Goal: Task Accomplishment & Management: Complete application form

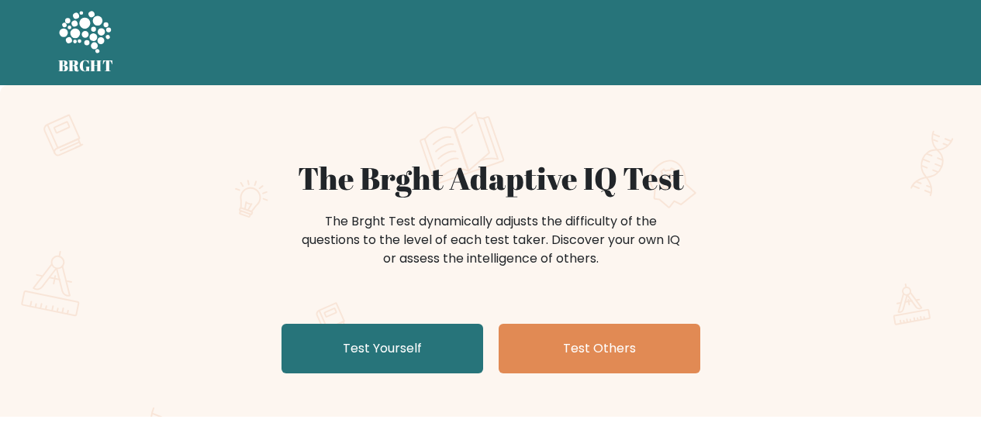
scroll to position [93, 0]
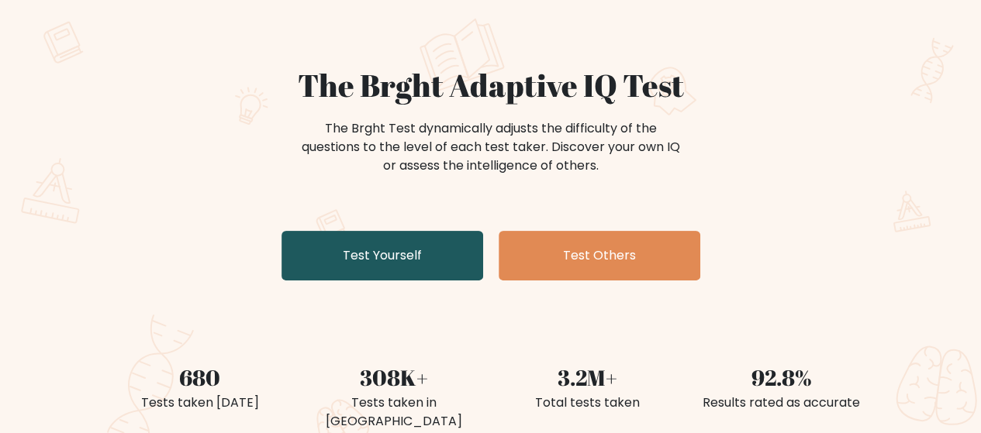
click at [395, 252] on link "Test Yourself" at bounding box center [382, 256] width 202 height 50
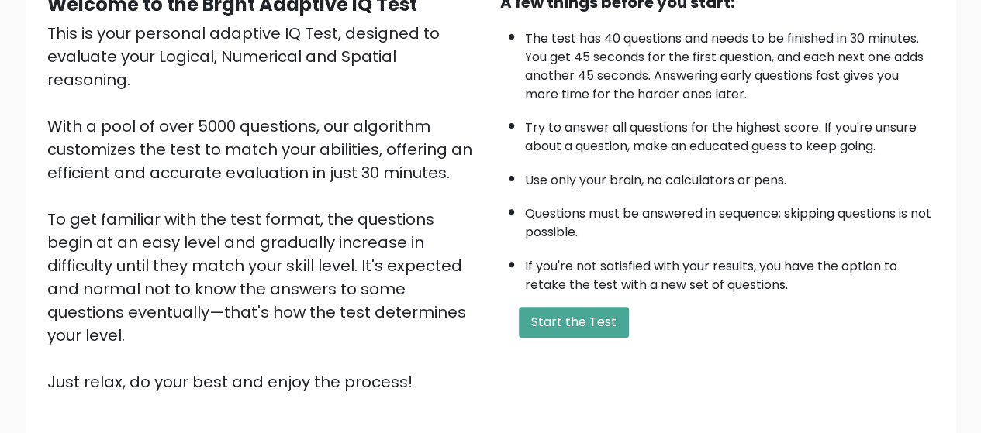
scroll to position [276, 0]
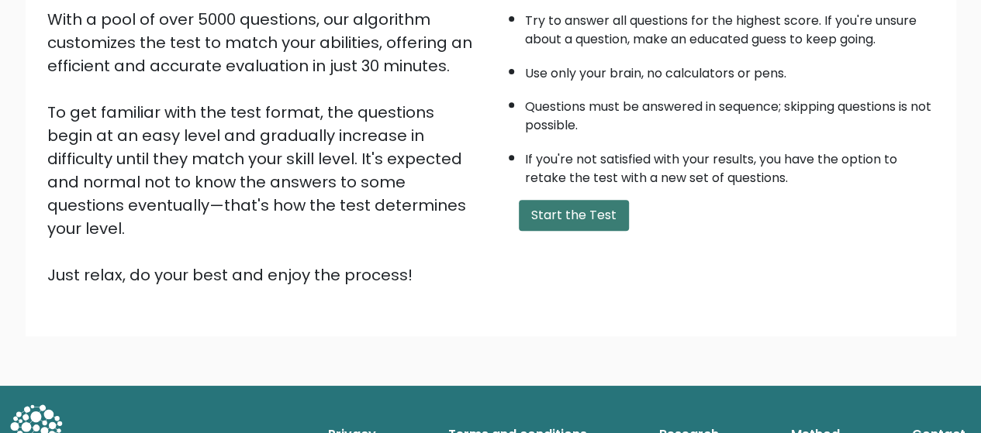
click at [537, 200] on button "Start the Test" at bounding box center [574, 215] width 110 height 31
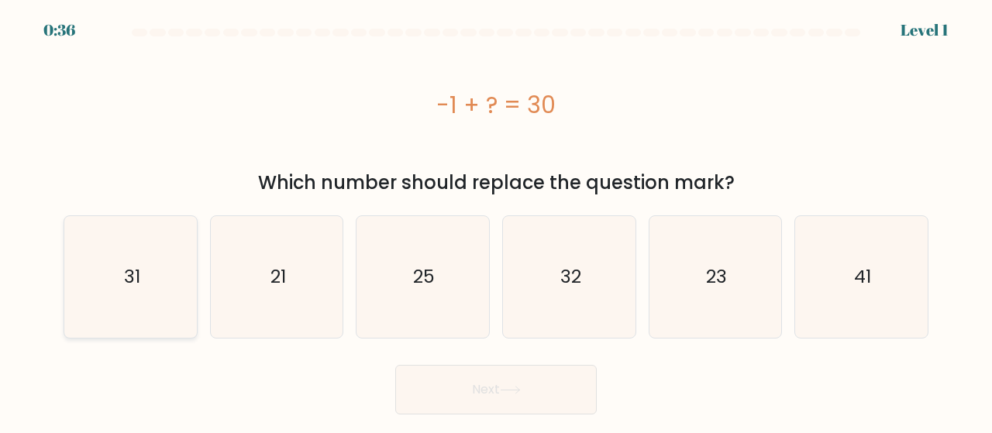
click at [168, 243] on icon "31" at bounding box center [131, 277] width 122 height 122
click at [496, 221] on input "a. 31" at bounding box center [496, 219] width 1 height 4
radio input "true"
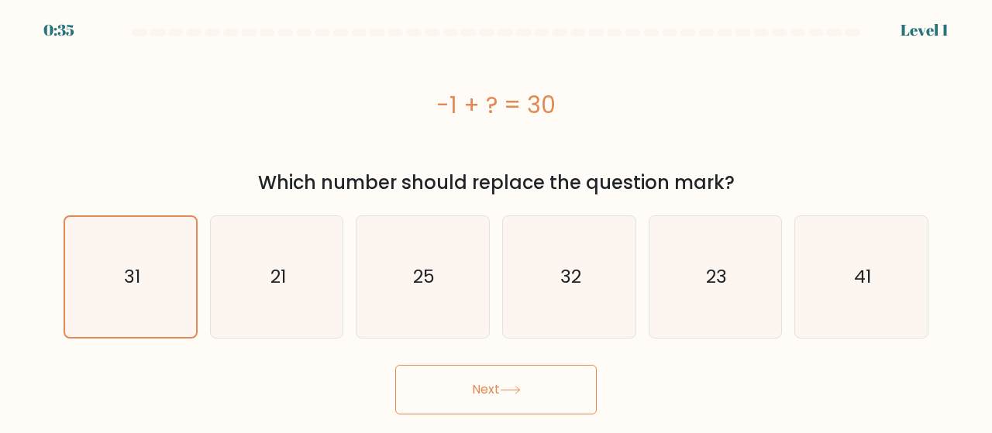
click at [417, 372] on button "Next" at bounding box center [496, 390] width 202 height 50
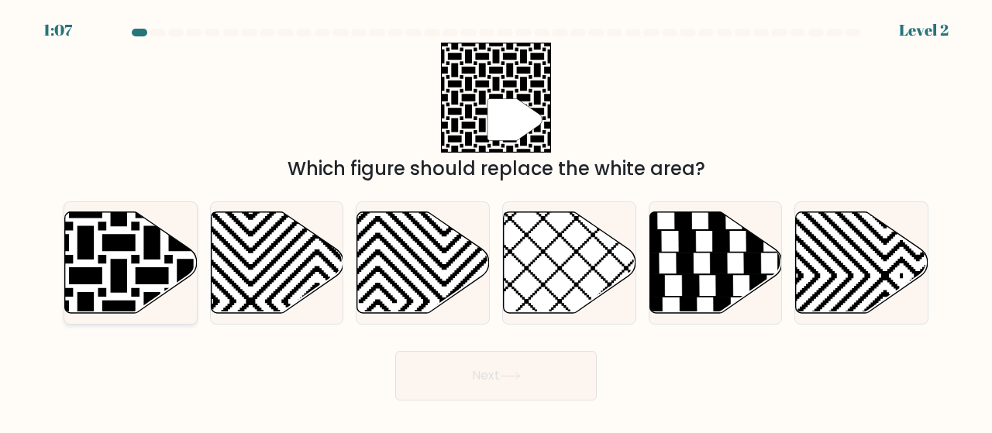
click at [128, 273] on icon at bounding box center [131, 263] width 133 height 102
click at [496, 221] on input "a." at bounding box center [496, 219] width 1 height 4
radio input "true"
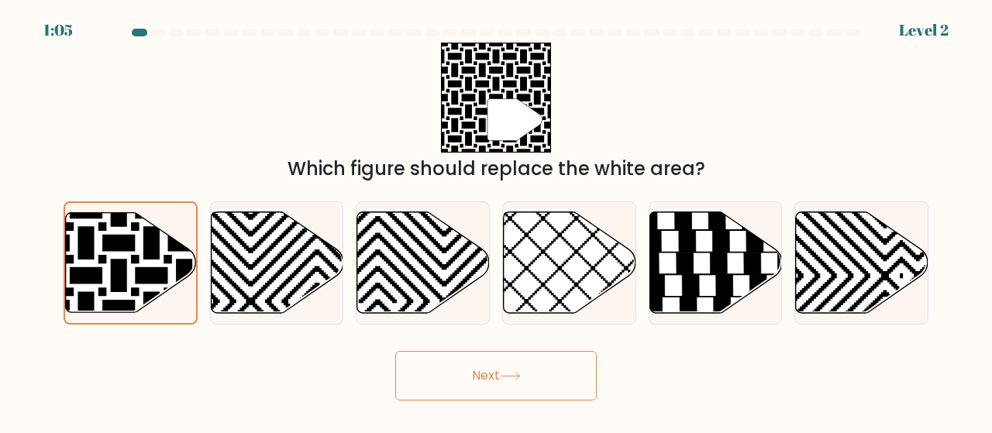
click at [395, 371] on button "Next" at bounding box center [496, 376] width 202 height 50
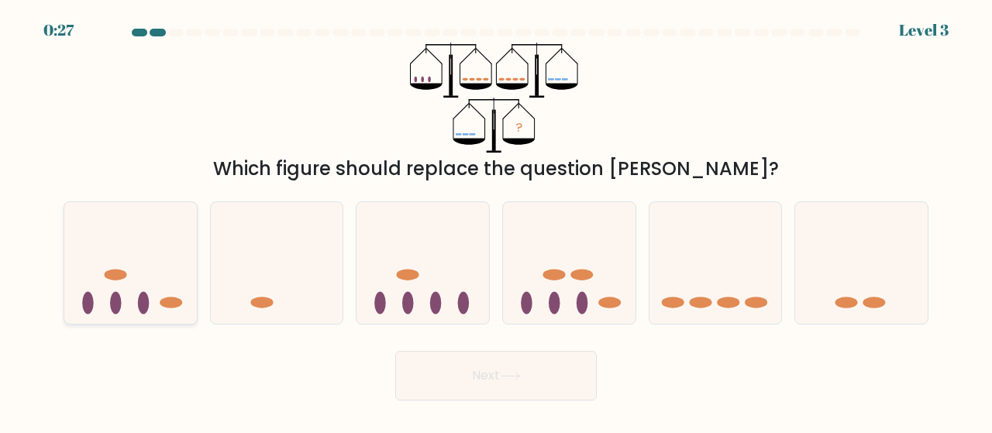
click at [167, 275] on icon at bounding box center [130, 263] width 133 height 109
click at [496, 221] on input "a." at bounding box center [496, 219] width 1 height 4
radio input "true"
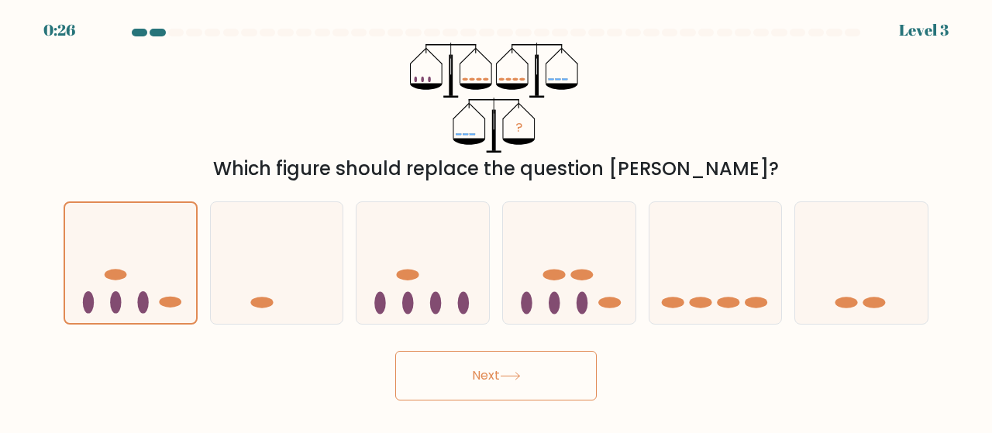
click at [433, 382] on button "Next" at bounding box center [496, 376] width 202 height 50
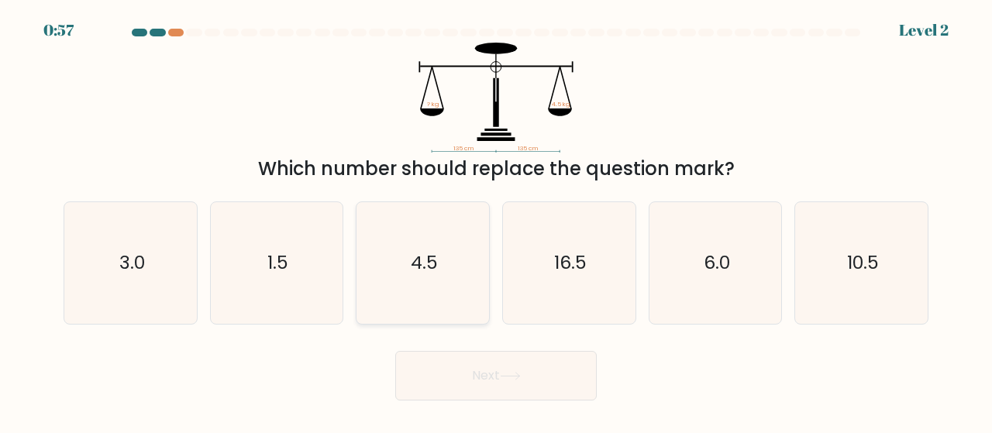
click at [385, 275] on icon "4.5" at bounding box center [423, 263] width 122 height 122
click at [496, 221] on input "c. 4.5" at bounding box center [496, 219] width 1 height 4
radio input "true"
click at [482, 381] on button "Next" at bounding box center [496, 376] width 202 height 50
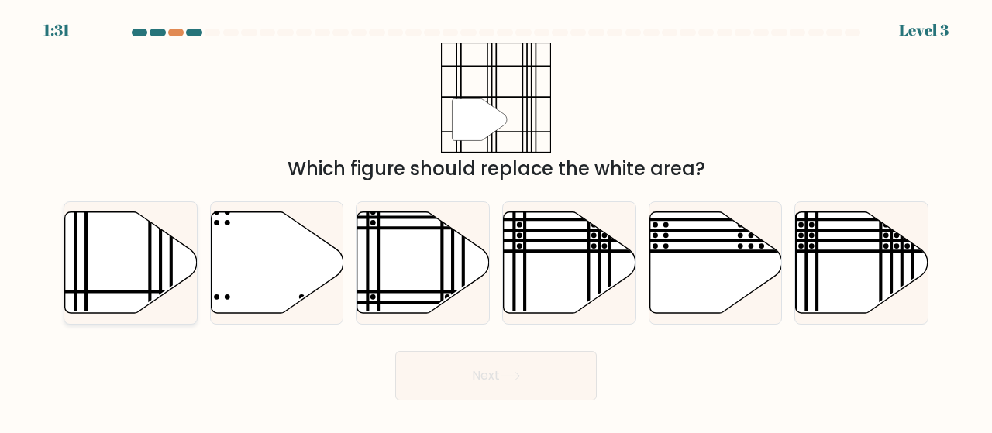
click at [150, 258] on line at bounding box center [150, 209] width 0 height 267
click at [496, 221] on input "a." at bounding box center [496, 219] width 1 height 4
radio input "true"
click at [417, 390] on button "Next" at bounding box center [496, 376] width 202 height 50
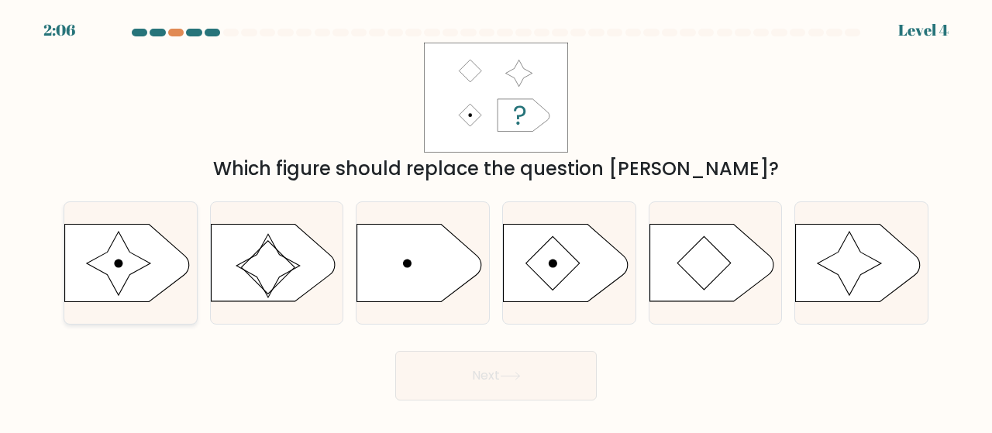
click at [126, 298] on icon at bounding box center [127, 264] width 124 height 78
click at [496, 221] on input "a." at bounding box center [496, 219] width 1 height 4
radio input "true"
click at [469, 374] on button "Next" at bounding box center [496, 376] width 202 height 50
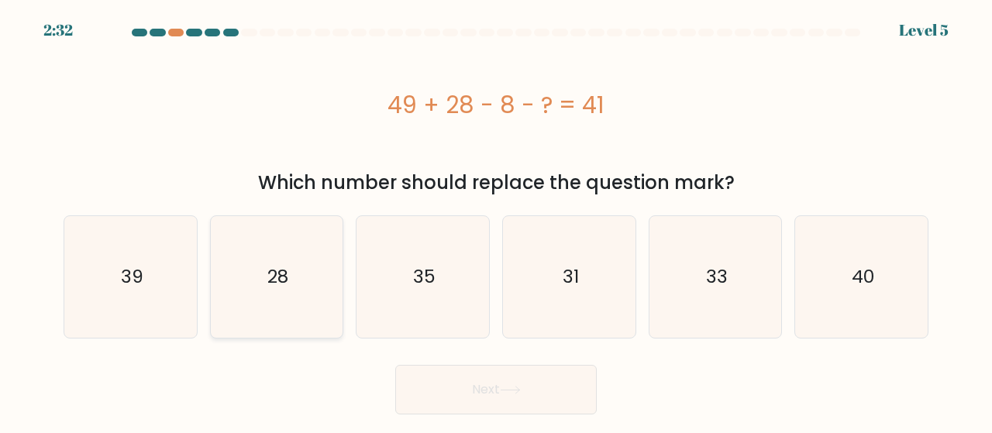
click at [281, 246] on icon "28" at bounding box center [277, 277] width 122 height 122
click at [496, 221] on input "b. 28" at bounding box center [496, 219] width 1 height 4
radio input "true"
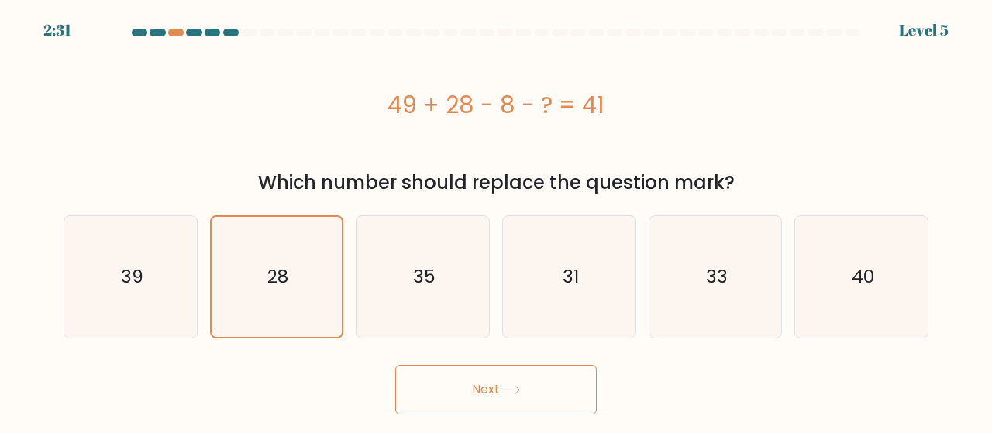
click at [454, 371] on button "Next" at bounding box center [496, 390] width 202 height 50
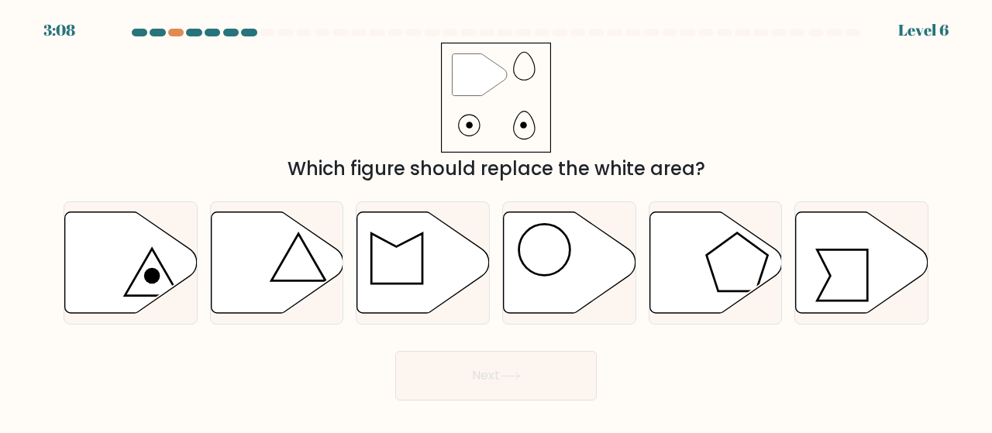
click at [640, 210] on div "d." at bounding box center [569, 263] width 147 height 123
click at [581, 305] on icon at bounding box center [570, 263] width 133 height 102
click at [497, 221] on input "d." at bounding box center [496, 219] width 1 height 4
radio input "true"
click at [557, 367] on button "Next" at bounding box center [496, 376] width 202 height 50
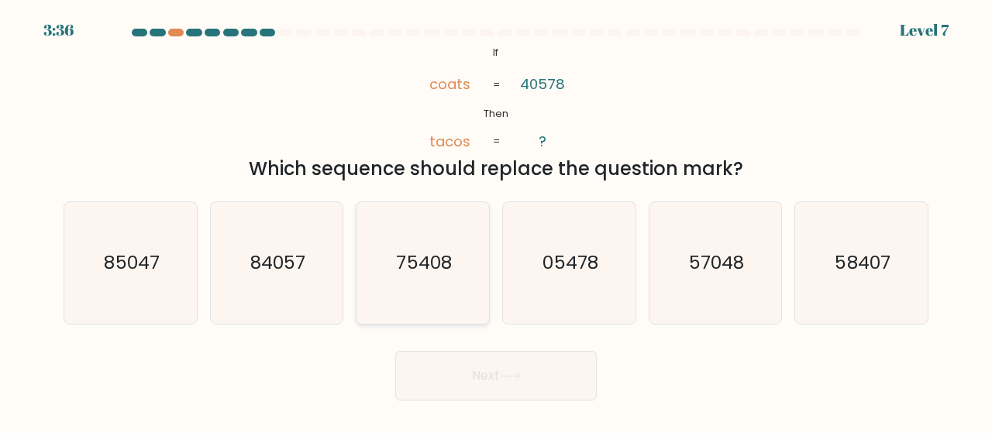
click at [445, 270] on text "75408" at bounding box center [424, 263] width 55 height 26
click at [496, 221] on input "c. 75408" at bounding box center [496, 219] width 1 height 4
radio input "true"
click at [512, 373] on icon at bounding box center [510, 376] width 21 height 9
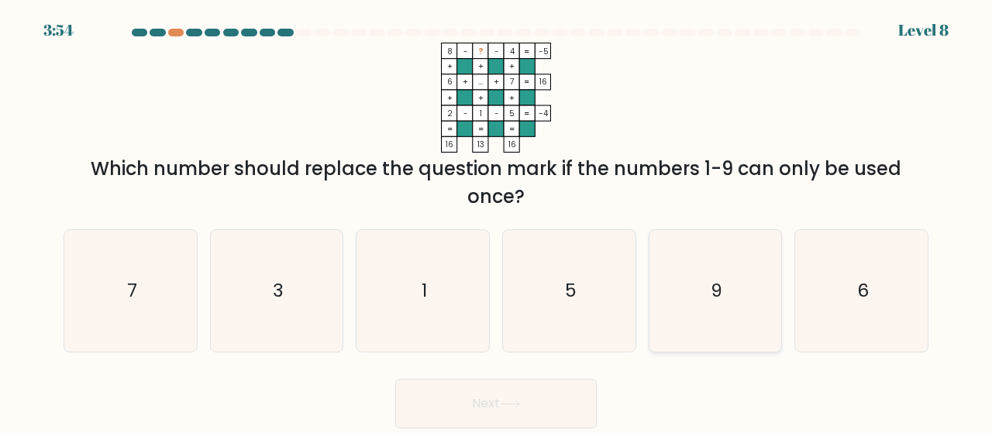
click at [726, 253] on icon "9" at bounding box center [716, 291] width 122 height 122
click at [497, 221] on input "e. 9" at bounding box center [496, 219] width 1 height 4
radio input "true"
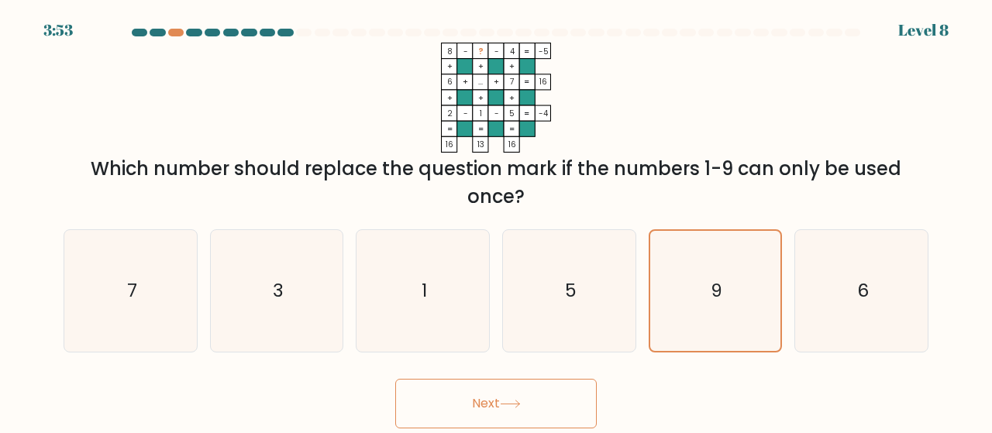
click at [548, 402] on button "Next" at bounding box center [496, 404] width 202 height 50
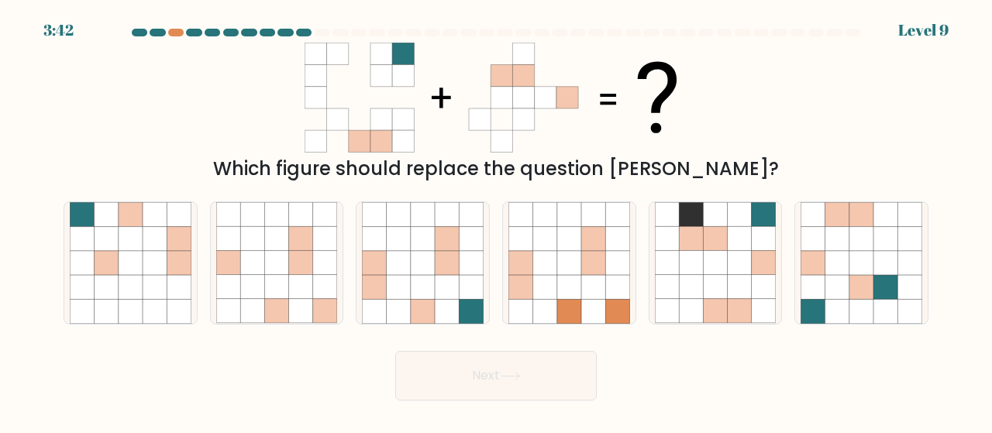
click at [502, 361] on button "Next" at bounding box center [496, 376] width 202 height 50
click at [470, 307] on icon at bounding box center [471, 311] width 24 height 24
click at [496, 221] on input "c." at bounding box center [496, 219] width 1 height 4
radio input "true"
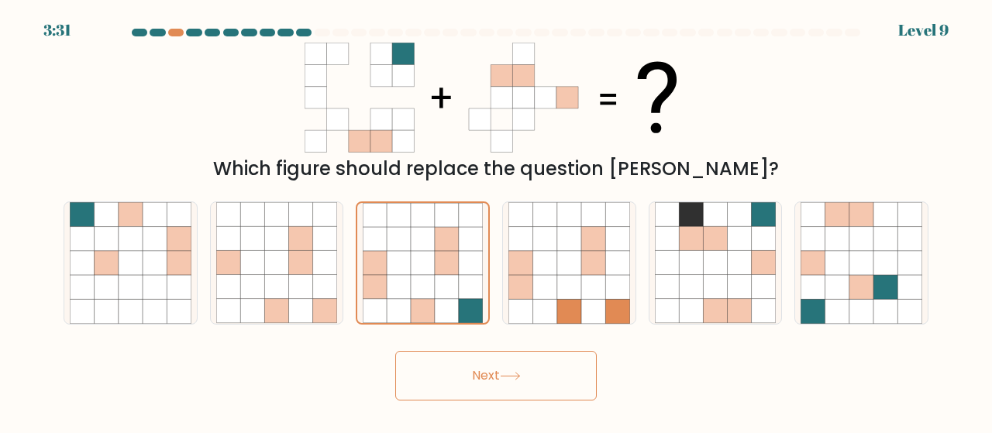
click at [504, 357] on button "Next" at bounding box center [496, 376] width 202 height 50
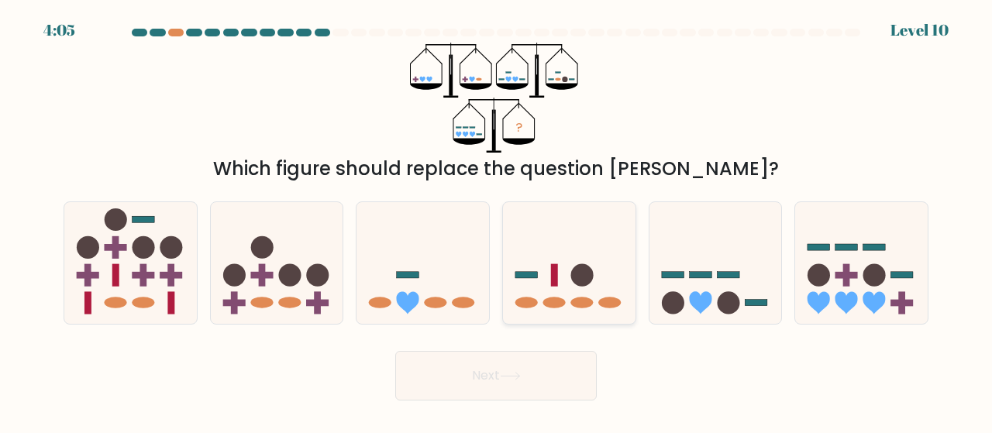
click at [563, 292] on icon at bounding box center [569, 263] width 133 height 109
click at [497, 221] on input "d." at bounding box center [496, 219] width 1 height 4
radio input "true"
click at [509, 365] on button "Next" at bounding box center [496, 376] width 202 height 50
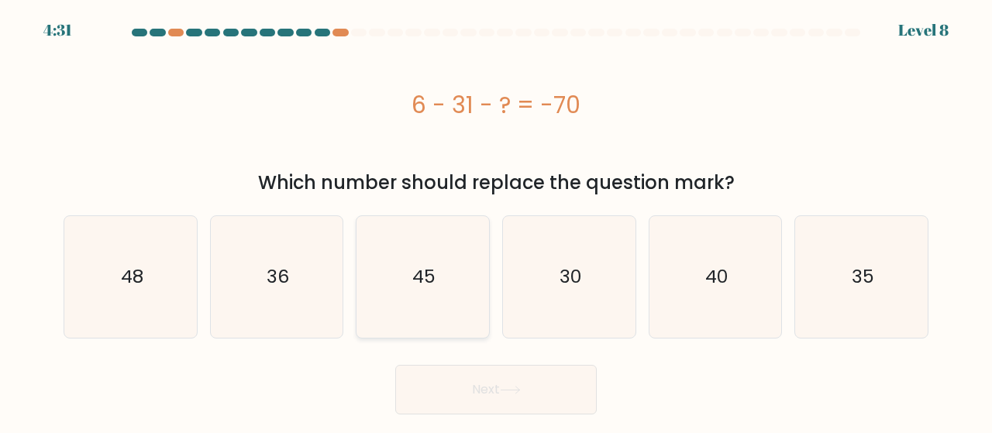
click at [434, 269] on text "45" at bounding box center [423, 277] width 23 height 26
click at [496, 221] on input "c. 45" at bounding box center [496, 219] width 1 height 4
radio input "true"
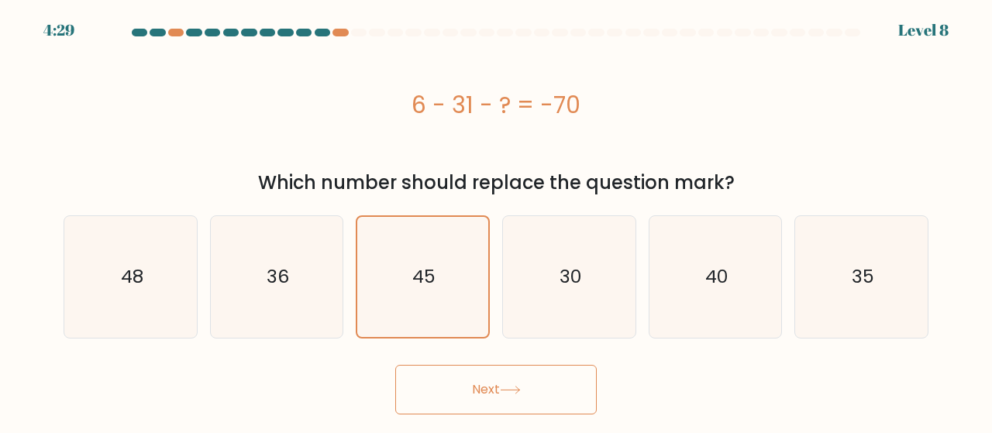
click at [482, 372] on button "Next" at bounding box center [496, 390] width 202 height 50
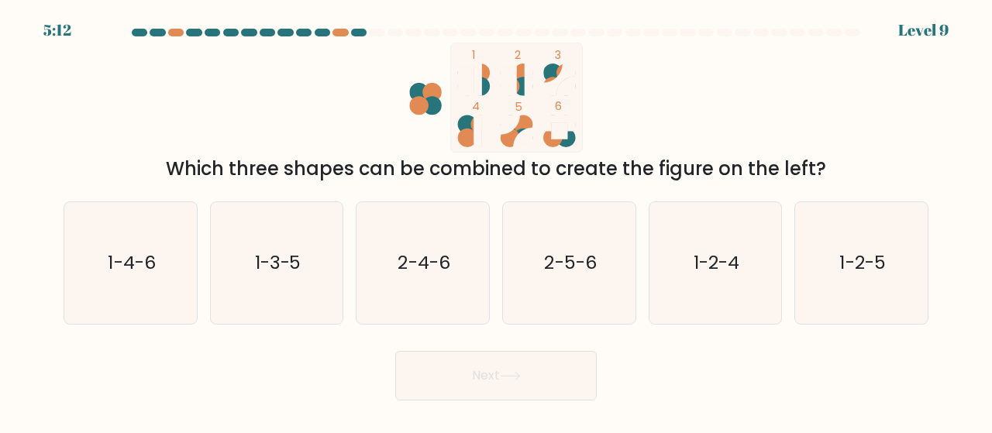
click at [564, 199] on div "a. 1-4-6 b. 1-3-5 c. 2-4-6 d. 2-5-6" at bounding box center [496, 257] width 878 height 136
click at [699, 319] on icon "1-2-4" at bounding box center [716, 263] width 122 height 122
click at [497, 221] on input "e. 1-2-4" at bounding box center [496, 219] width 1 height 4
radio input "true"
click at [588, 357] on button "Next" at bounding box center [496, 376] width 202 height 50
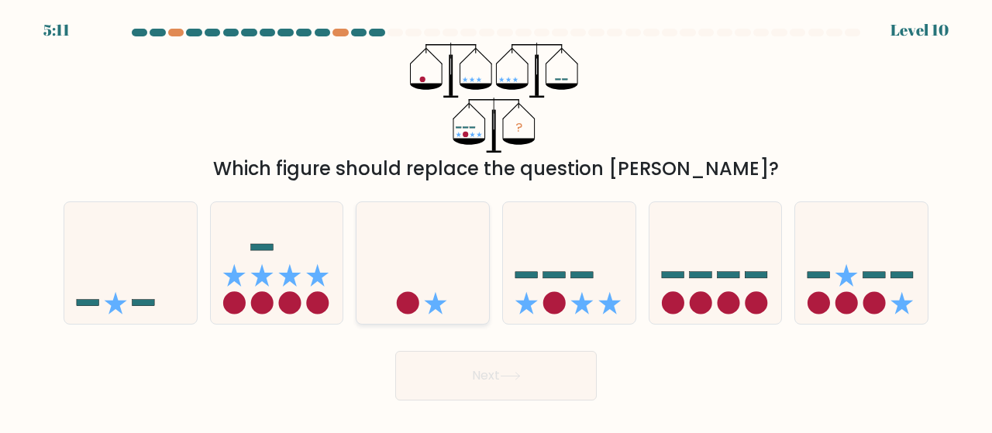
click at [478, 294] on icon at bounding box center [423, 263] width 133 height 109
click at [496, 221] on input "c." at bounding box center [496, 219] width 1 height 4
radio input "true"
click at [546, 359] on button "Next" at bounding box center [496, 376] width 202 height 50
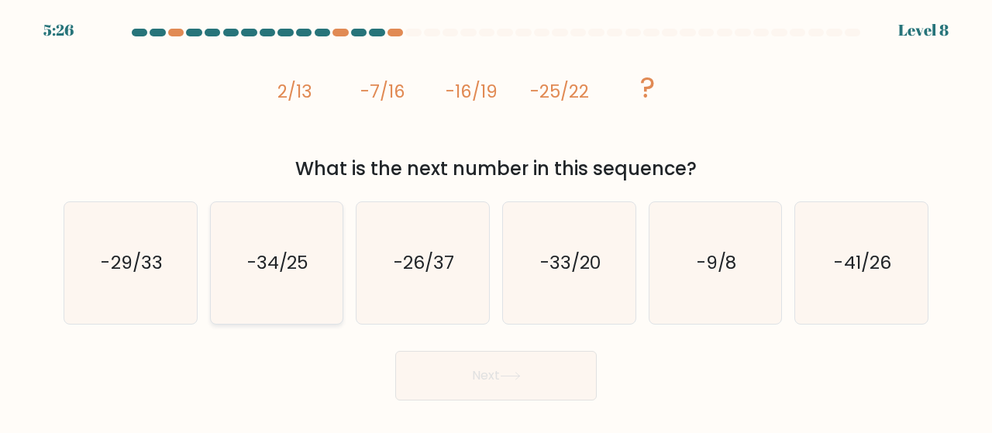
click at [269, 297] on icon "-34/25" at bounding box center [277, 263] width 122 height 122
click at [496, 221] on input "b. -34/25" at bounding box center [496, 219] width 1 height 4
radio input "true"
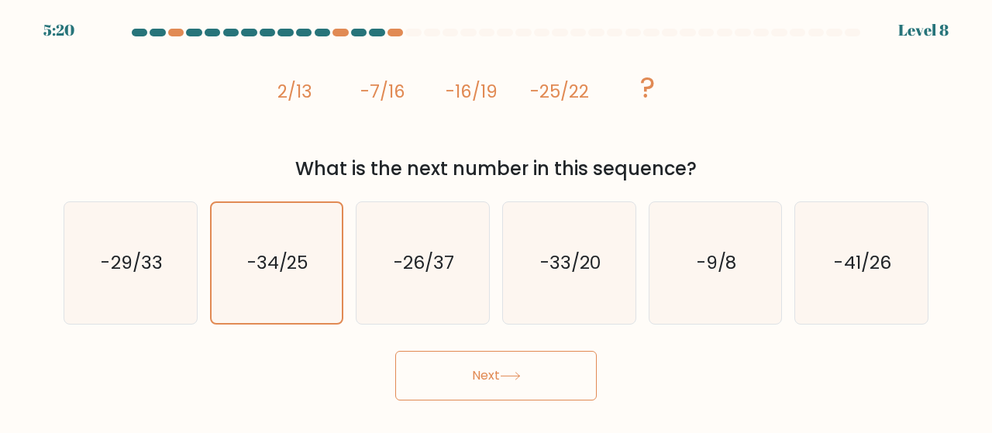
click at [485, 388] on button "Next" at bounding box center [496, 376] width 202 height 50
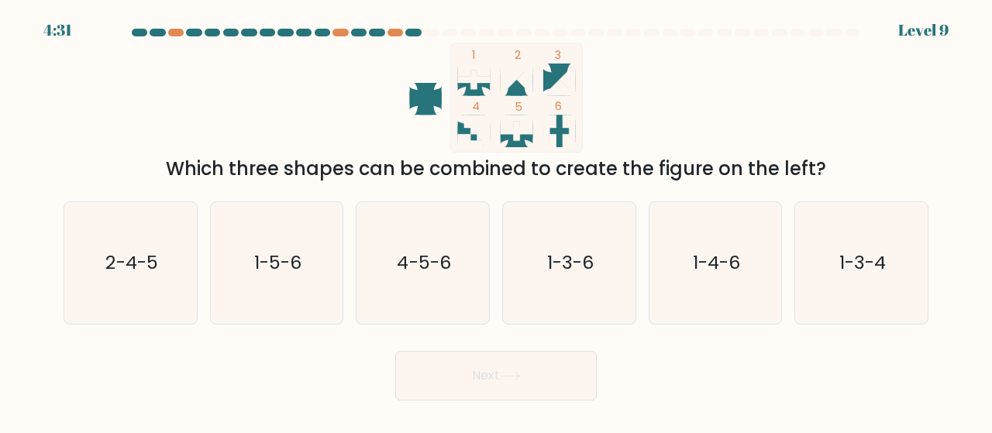
click at [577, 328] on form at bounding box center [496, 215] width 992 height 372
drag, startPoint x: 578, startPoint y: 327, endPoint x: 594, endPoint y: 323, distance: 16.7
click at [594, 323] on form at bounding box center [496, 215] width 992 height 372
click at [594, 323] on icon "1-3-6" at bounding box center [570, 263] width 122 height 122
click at [497, 221] on input "d. 1-3-6" at bounding box center [496, 219] width 1 height 4
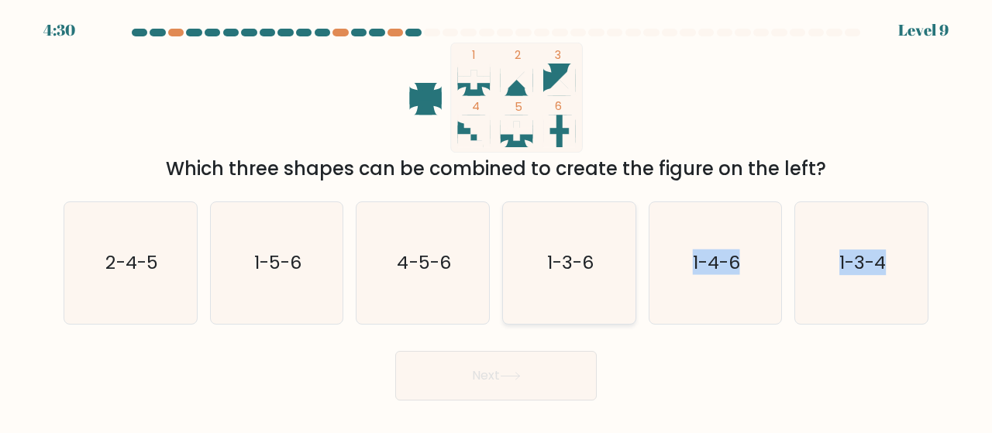
radio input "true"
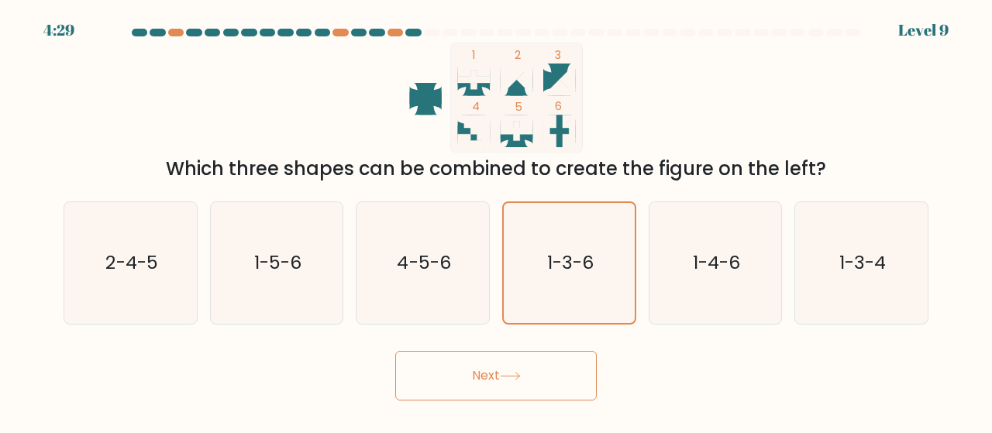
click at [534, 367] on button "Next" at bounding box center [496, 376] width 202 height 50
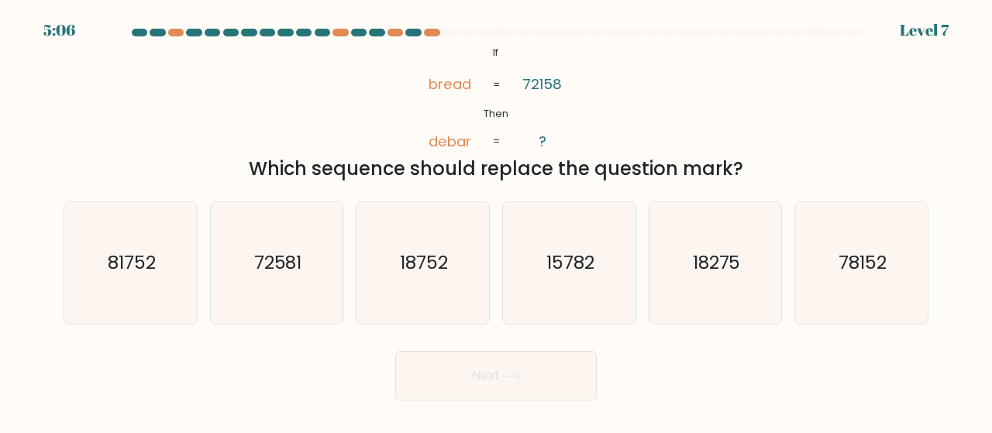
click at [12, 280] on form "If ?" at bounding box center [496, 215] width 992 height 372
click at [126, 269] on text "81752" at bounding box center [132, 263] width 48 height 26
click at [496, 221] on input "a. 81752" at bounding box center [496, 219] width 1 height 4
radio input "true"
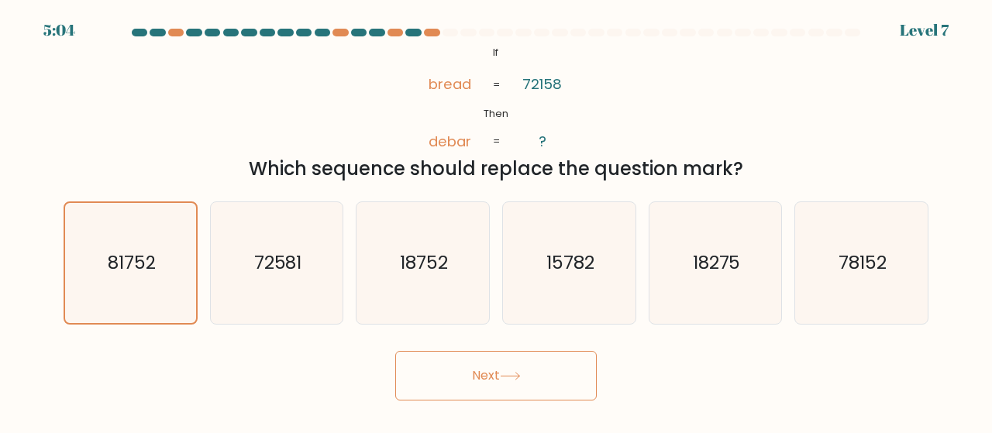
click at [537, 377] on button "Next" at bounding box center [496, 376] width 202 height 50
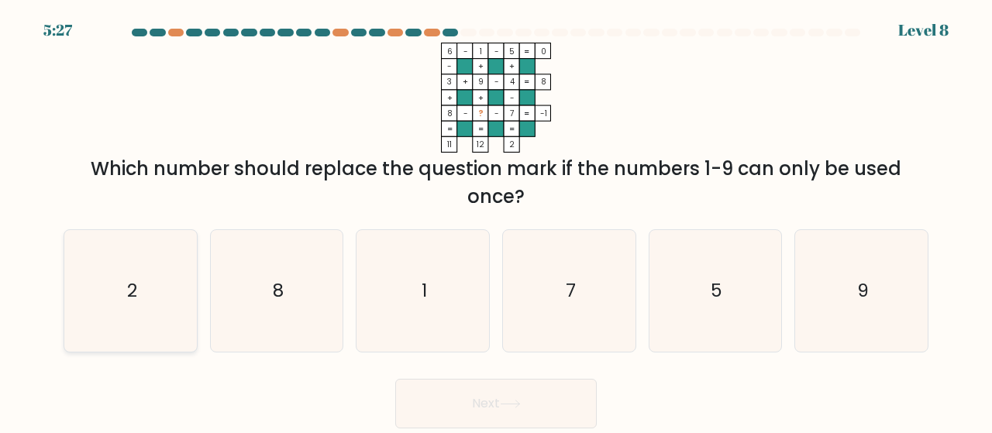
click at [126, 274] on icon "2" at bounding box center [131, 291] width 122 height 122
click at [496, 221] on input "a. 2" at bounding box center [496, 219] width 1 height 4
radio input "true"
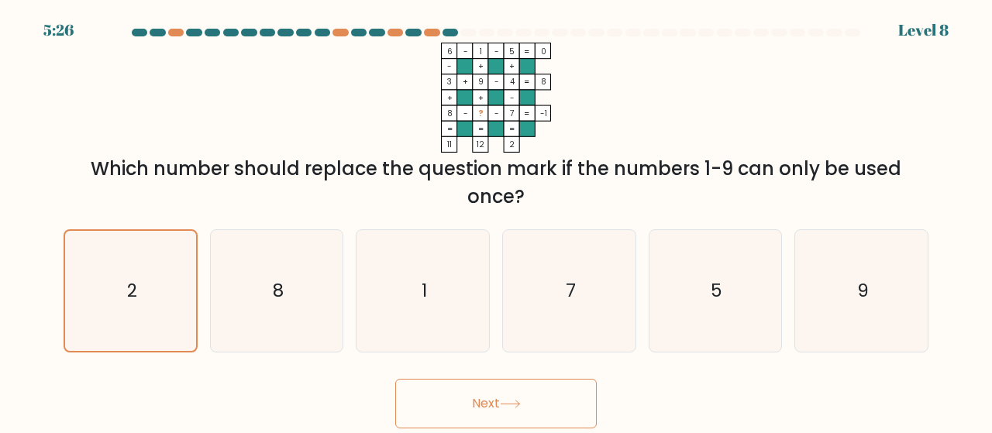
click at [467, 402] on button "Next" at bounding box center [496, 404] width 202 height 50
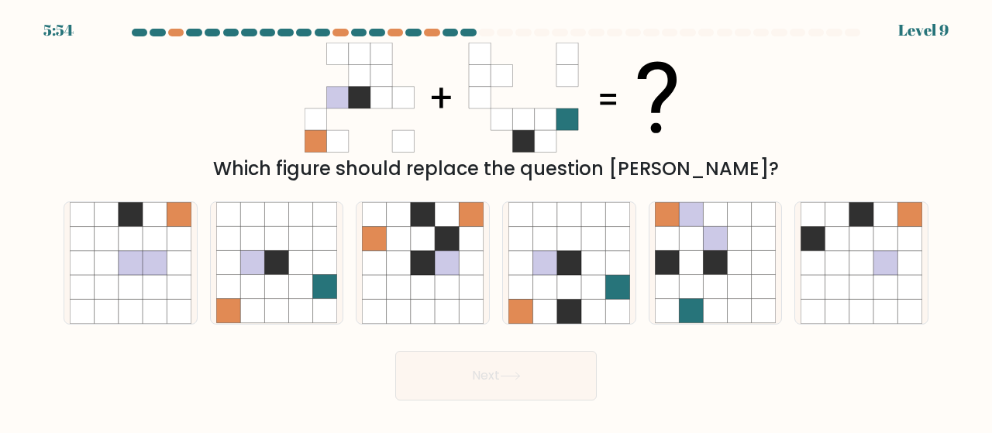
click at [551, 383] on button "Next" at bounding box center [496, 376] width 202 height 50
click at [581, 274] on icon at bounding box center [569, 263] width 24 height 24
click at [497, 221] on input "d." at bounding box center [496, 219] width 1 height 4
radio input "true"
click at [546, 398] on button "Next" at bounding box center [496, 376] width 202 height 50
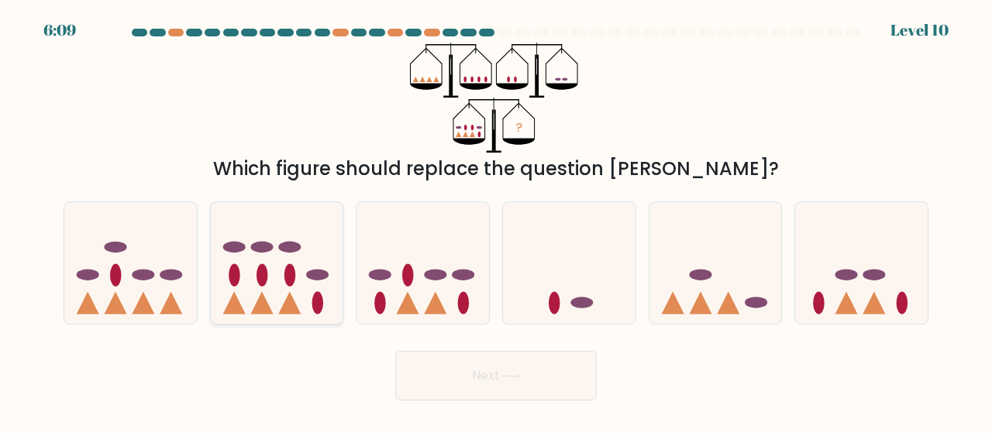
click at [304, 299] on icon at bounding box center [277, 263] width 133 height 109
click at [496, 221] on input "b." at bounding box center [496, 219] width 1 height 4
radio input "true"
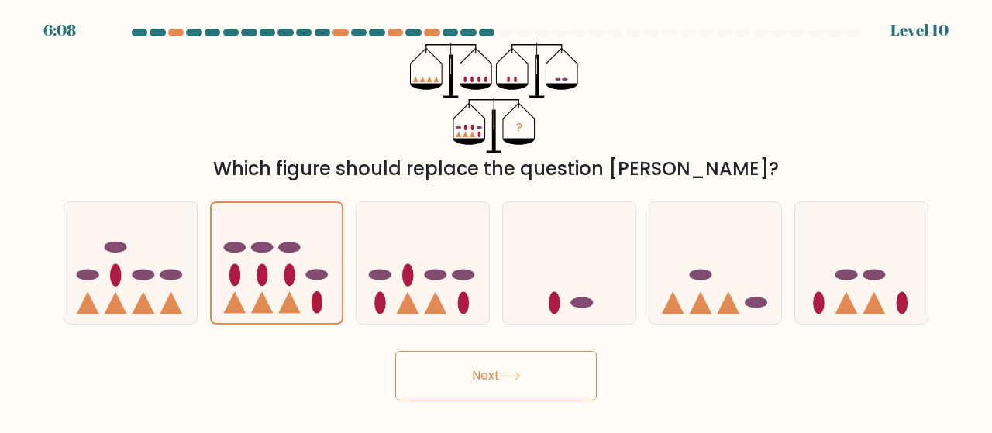
click at [453, 373] on button "Next" at bounding box center [496, 376] width 202 height 50
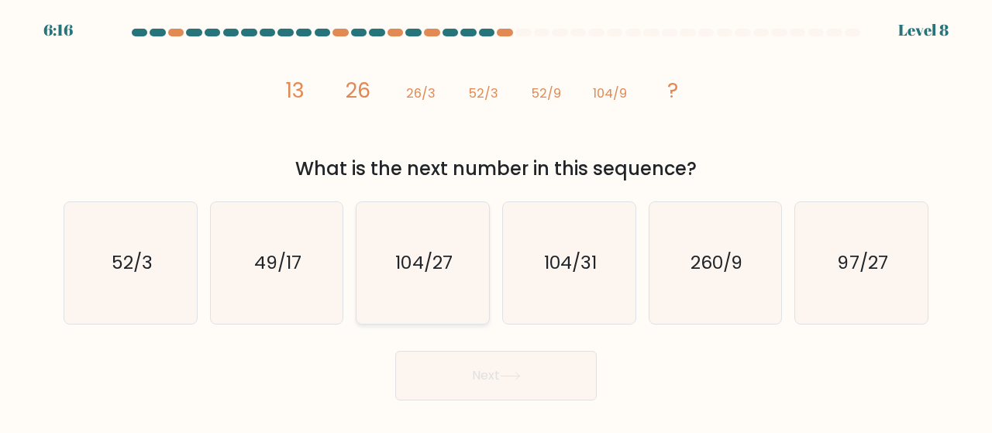
click at [396, 260] on text "104/27" at bounding box center [424, 263] width 57 height 26
click at [496, 221] on input "c. 104/27" at bounding box center [496, 219] width 1 height 4
radio input "true"
click at [505, 366] on button "Next" at bounding box center [496, 376] width 202 height 50
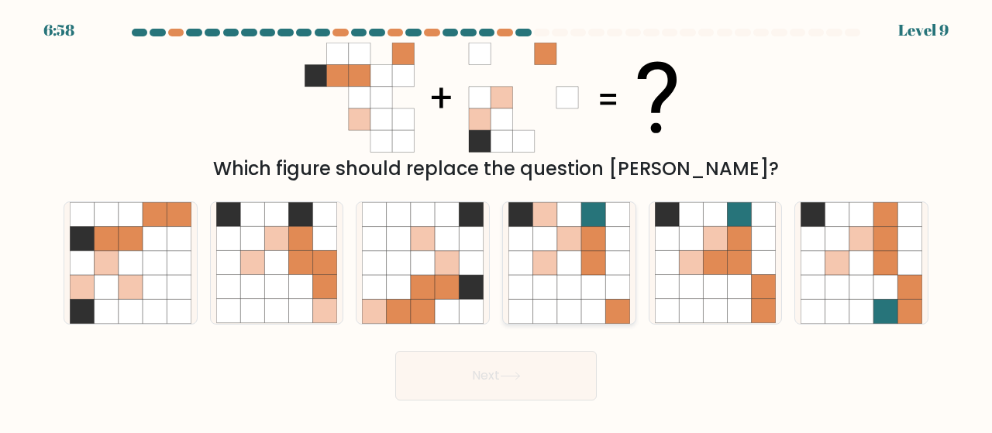
click at [556, 284] on icon at bounding box center [545, 287] width 24 height 24
click at [497, 221] on input "d." at bounding box center [496, 219] width 1 height 4
radio input "true"
click at [459, 395] on button "Next" at bounding box center [496, 376] width 202 height 50
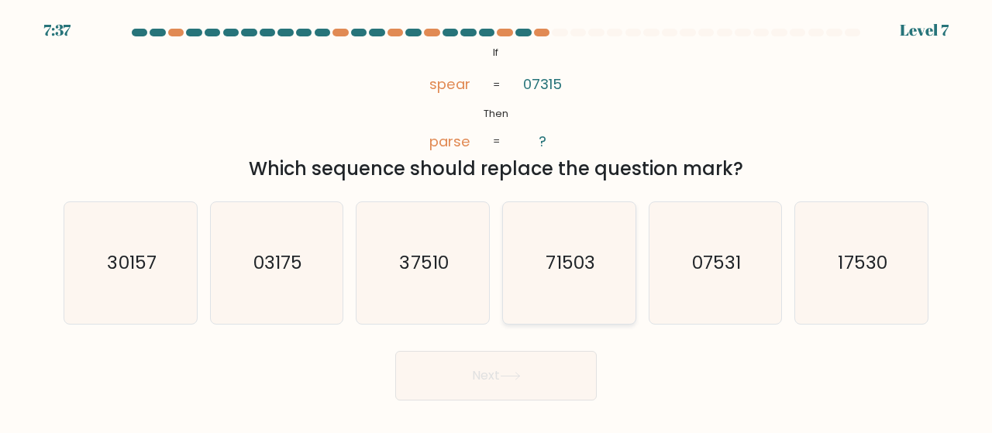
click at [571, 311] on icon "71503" at bounding box center [570, 263] width 122 height 122
click at [497, 221] on input "d. 71503" at bounding box center [496, 219] width 1 height 4
radio input "true"
click at [494, 379] on button "Next" at bounding box center [496, 376] width 202 height 50
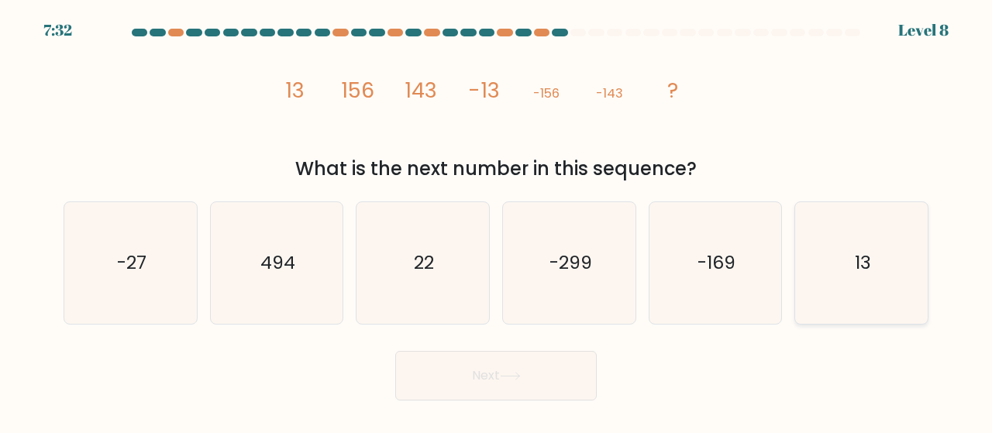
click at [820, 323] on icon "13" at bounding box center [862, 263] width 122 height 122
click at [497, 221] on input "f. 13" at bounding box center [496, 219] width 1 height 4
radio input "true"
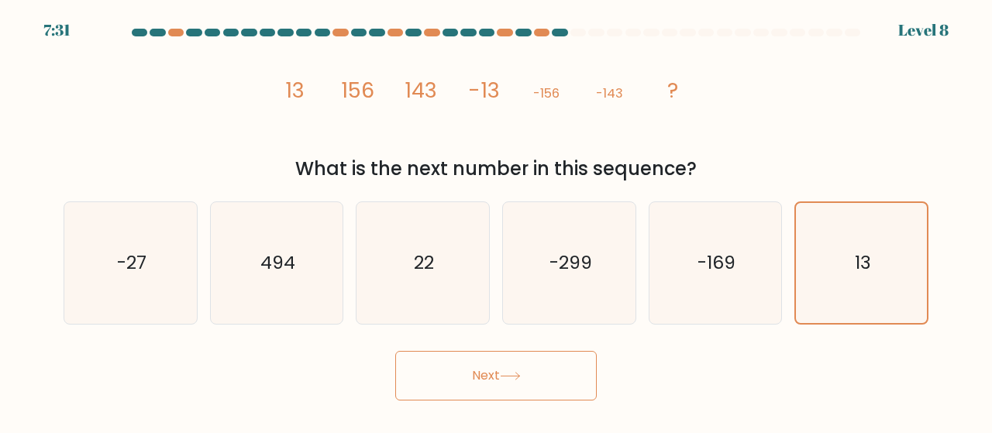
click at [518, 378] on icon at bounding box center [510, 376] width 21 height 9
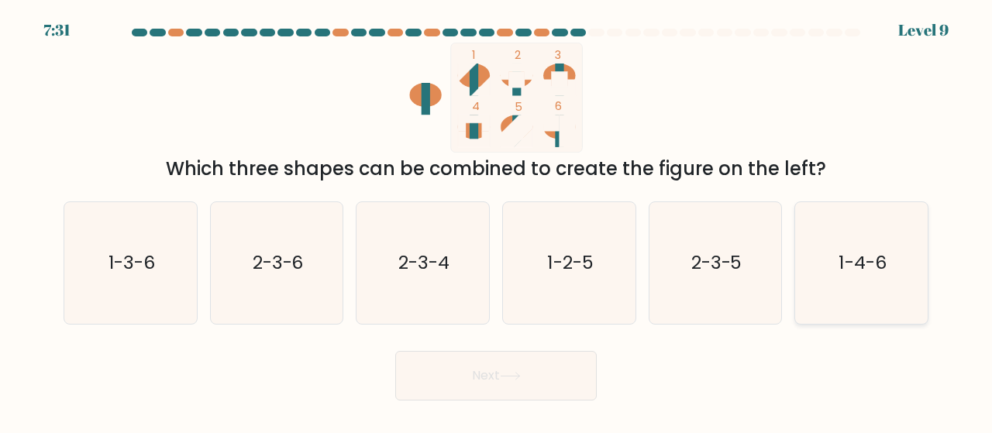
click at [914, 281] on icon "1-4-6" at bounding box center [862, 263] width 122 height 122
click at [497, 221] on input "f. 1-4-6" at bounding box center [496, 219] width 1 height 4
radio input "true"
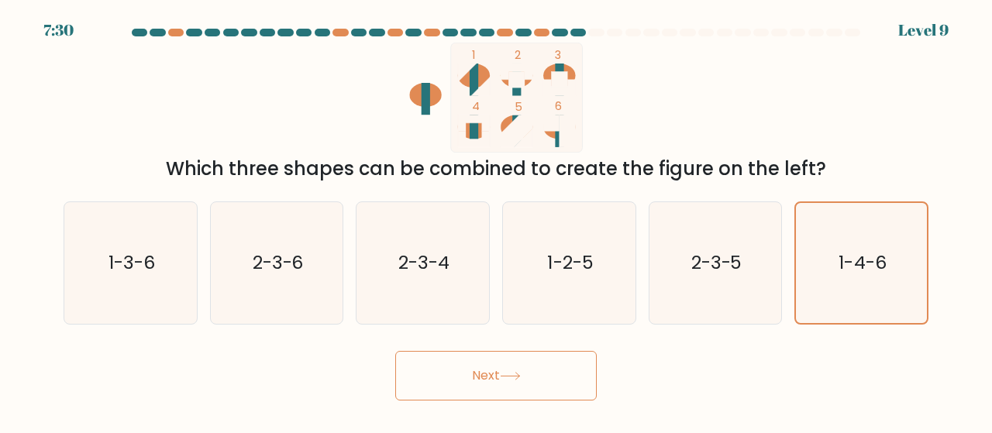
click at [540, 357] on button "Next" at bounding box center [496, 376] width 202 height 50
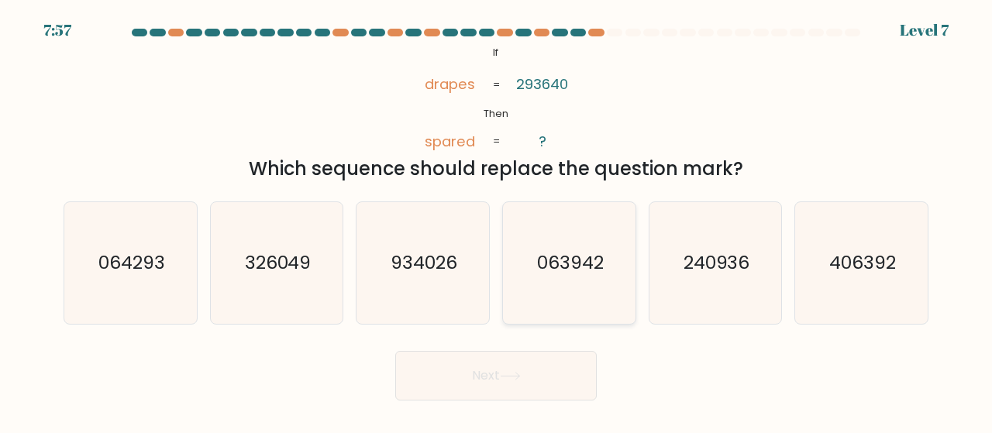
click at [595, 303] on icon "063942" at bounding box center [570, 263] width 122 height 122
click at [497, 221] on input "d. 063942" at bounding box center [496, 219] width 1 height 4
radio input "true"
click at [499, 378] on button "Next" at bounding box center [496, 376] width 202 height 50
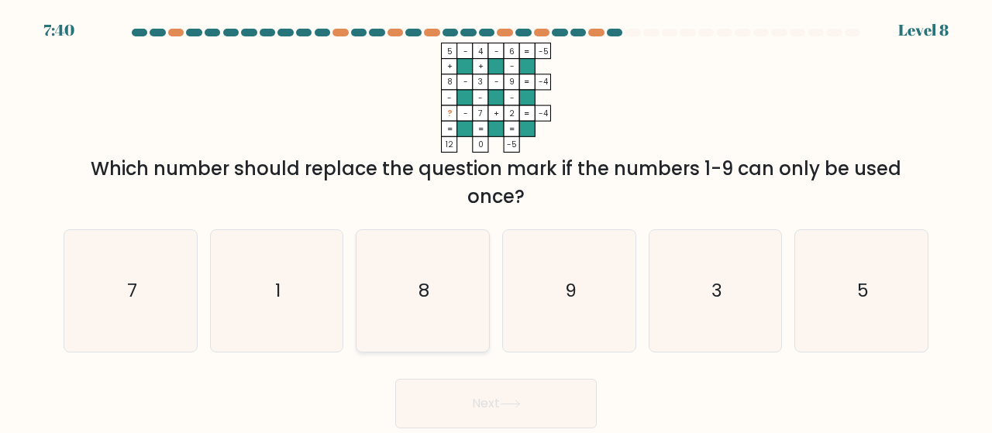
drag, startPoint x: 309, startPoint y: 305, endPoint x: 400, endPoint y: 337, distance: 96.4
click at [309, 306] on icon "1" at bounding box center [277, 291] width 122 height 122
click at [496, 221] on input "b. 1" at bounding box center [496, 219] width 1 height 4
radio input "true"
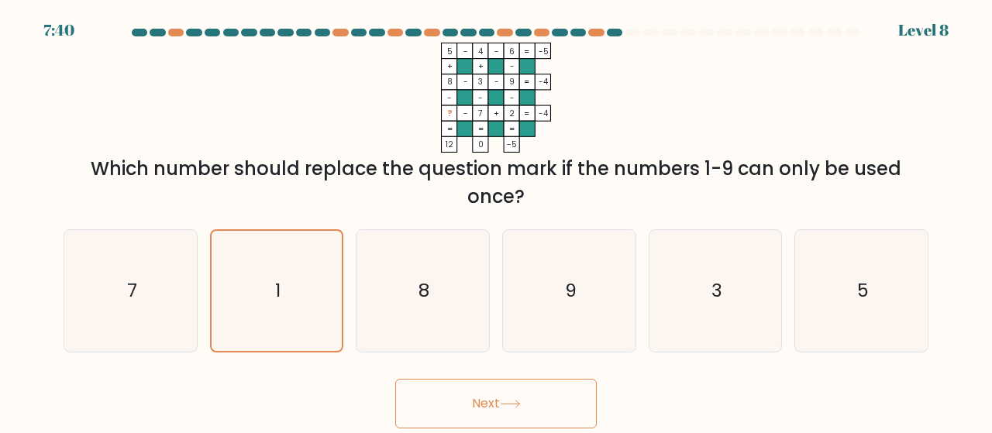
click at [474, 411] on button "Next" at bounding box center [496, 404] width 202 height 50
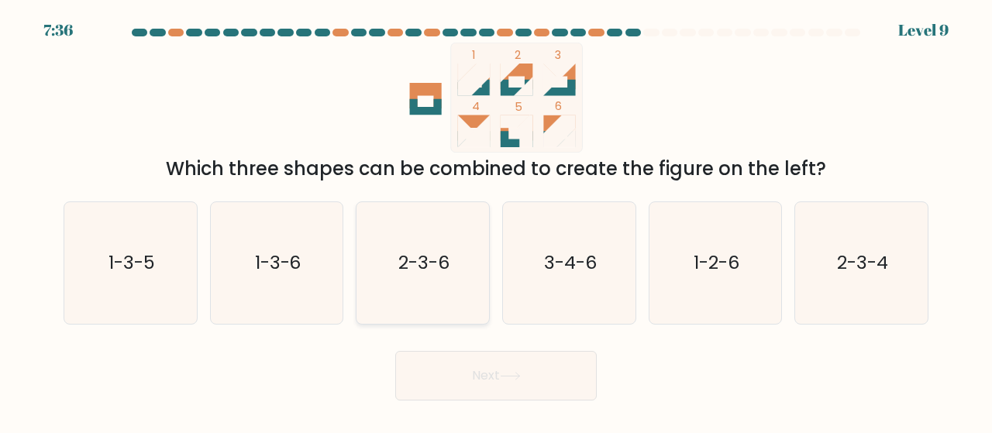
click at [369, 205] on icon "2-3-6" at bounding box center [423, 263] width 122 height 122
click at [496, 217] on input "c. 2-3-6" at bounding box center [496, 219] width 1 height 4
radio input "true"
click at [454, 370] on button "Next" at bounding box center [496, 376] width 202 height 50
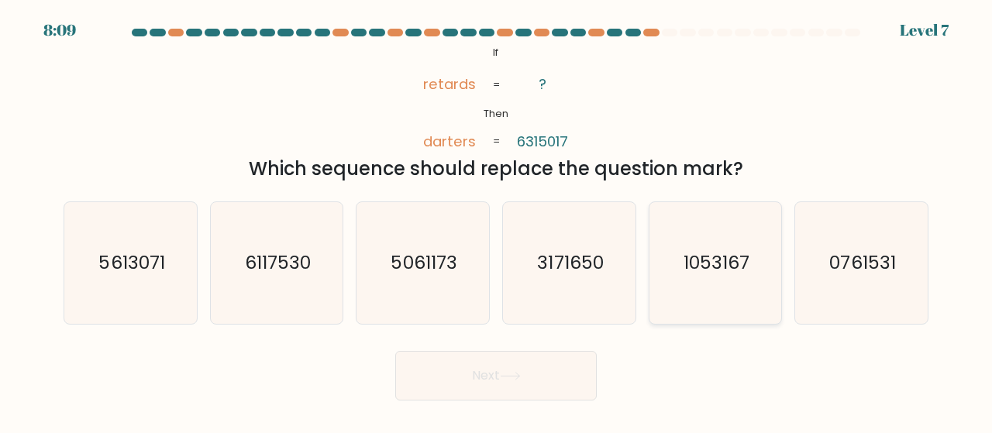
click at [693, 255] on text "1053167" at bounding box center [717, 263] width 66 height 26
click at [497, 221] on input "e. 1053167" at bounding box center [496, 219] width 1 height 4
radio input "true"
click at [535, 357] on button "Next" at bounding box center [496, 376] width 202 height 50
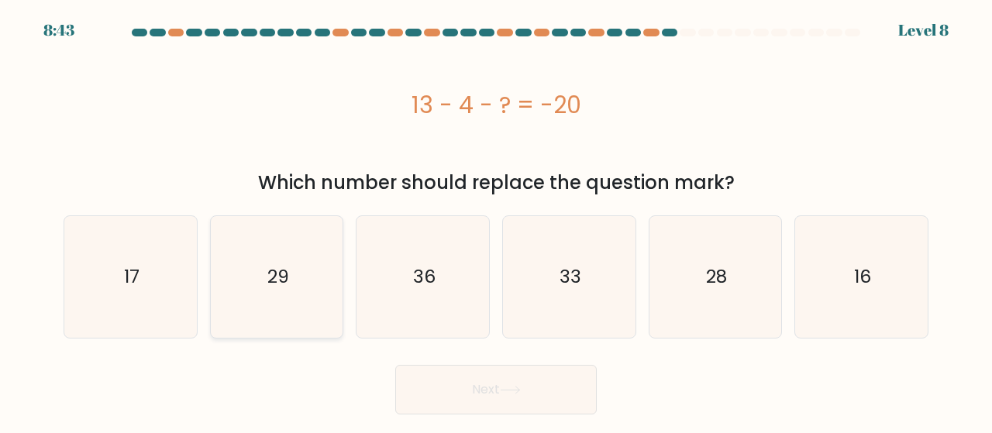
click at [303, 268] on icon "29" at bounding box center [277, 277] width 122 height 122
click at [496, 221] on input "b. 29" at bounding box center [496, 219] width 1 height 4
radio input "true"
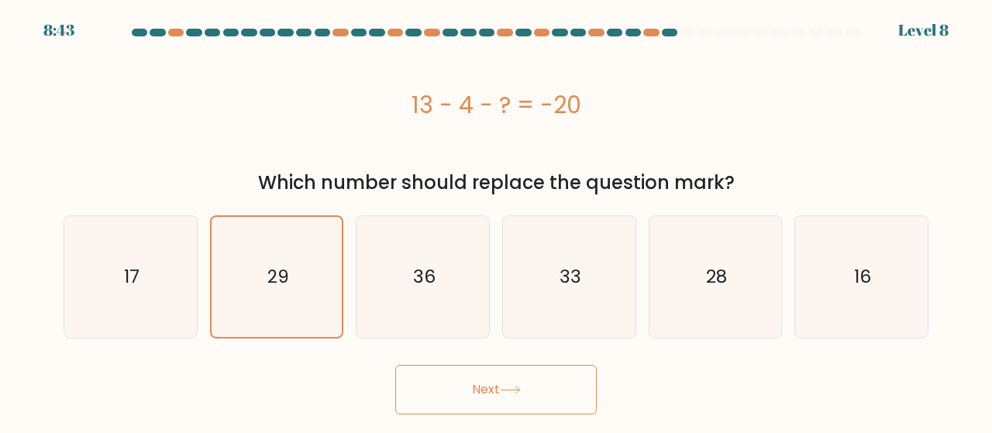
click at [487, 374] on button "Next" at bounding box center [496, 390] width 202 height 50
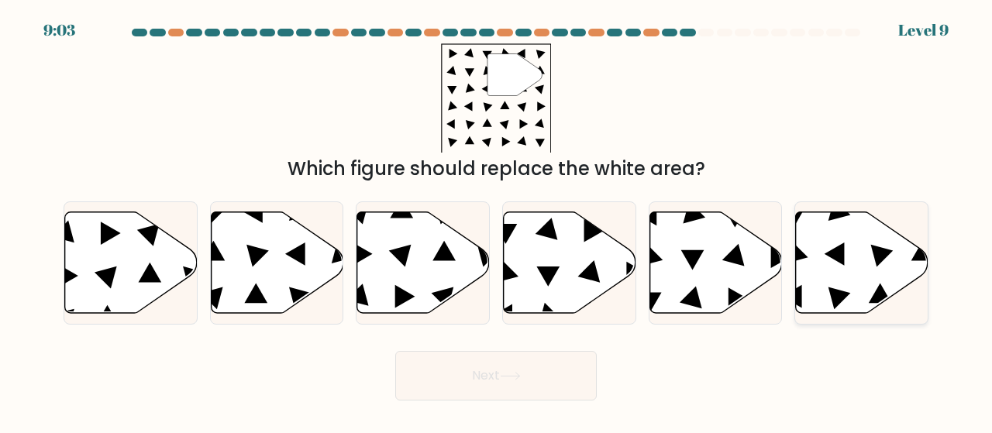
click at [859, 243] on icon at bounding box center [862, 263] width 133 height 102
click at [497, 221] on input "f." at bounding box center [496, 219] width 1 height 4
radio input "true"
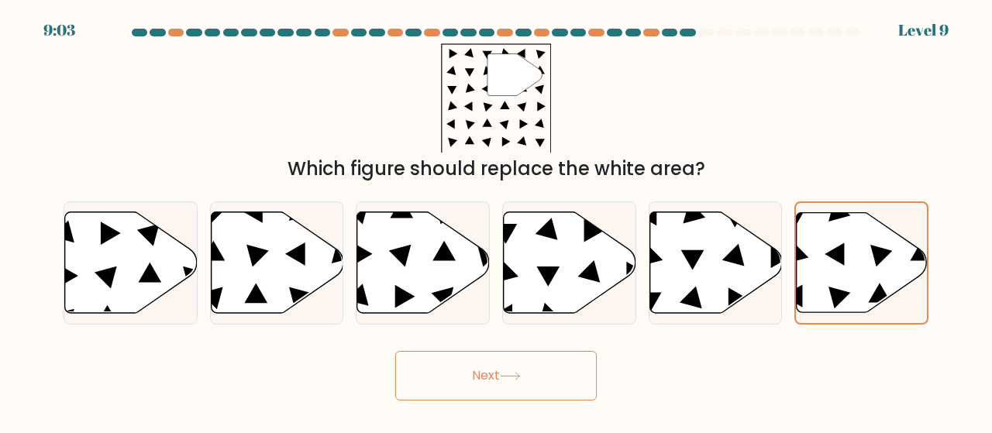
click at [586, 393] on button "Next" at bounding box center [496, 376] width 202 height 50
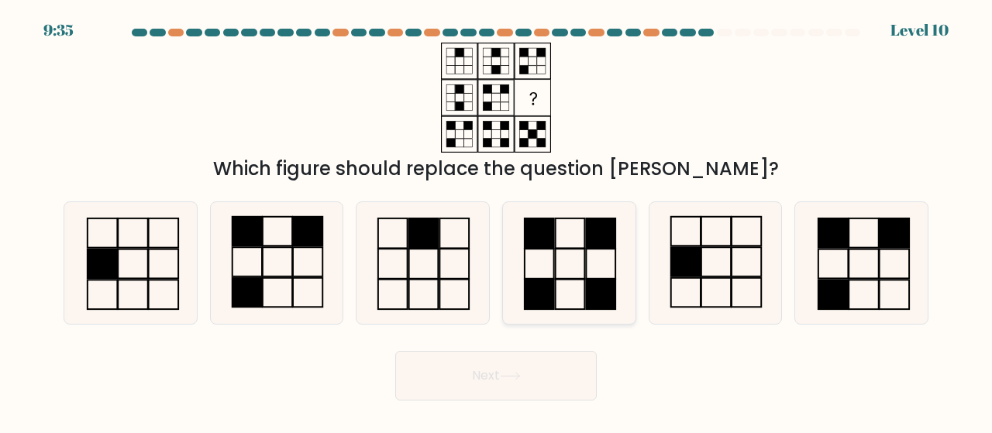
click at [564, 228] on icon at bounding box center [570, 263] width 122 height 122
click at [497, 221] on input "d." at bounding box center [496, 219] width 1 height 4
radio input "true"
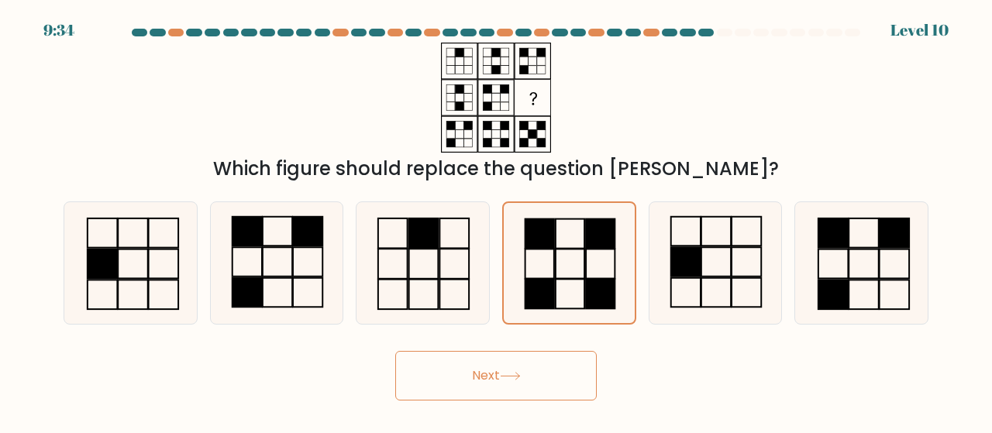
click at [532, 390] on button "Next" at bounding box center [496, 376] width 202 height 50
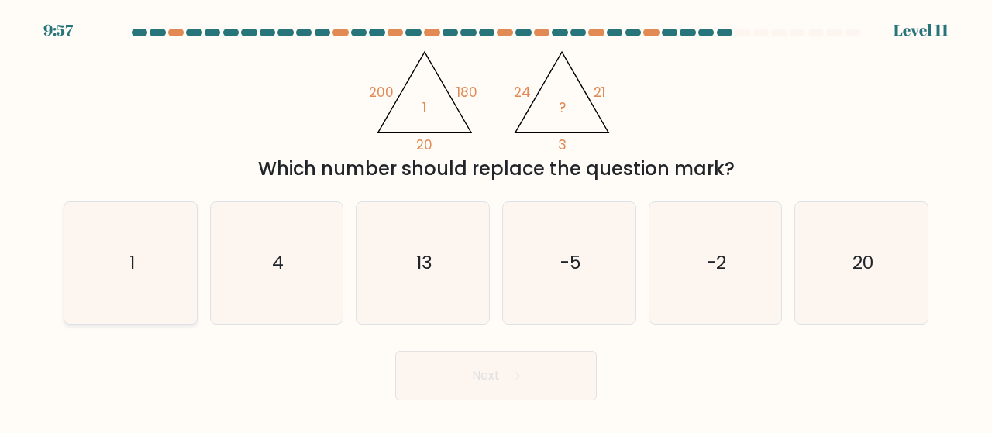
click at [122, 236] on icon "1" at bounding box center [131, 263] width 122 height 122
click at [496, 221] on input "a. 1" at bounding box center [496, 219] width 1 height 4
radio input "true"
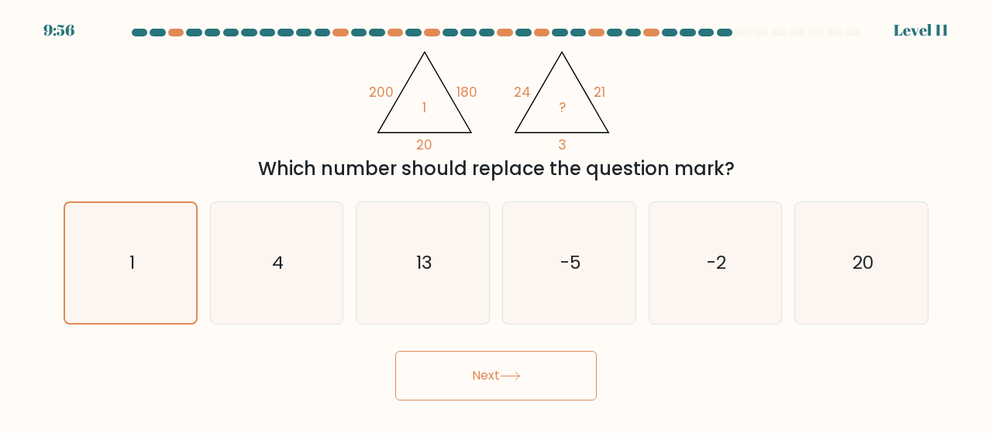
click at [427, 375] on button "Next" at bounding box center [496, 376] width 202 height 50
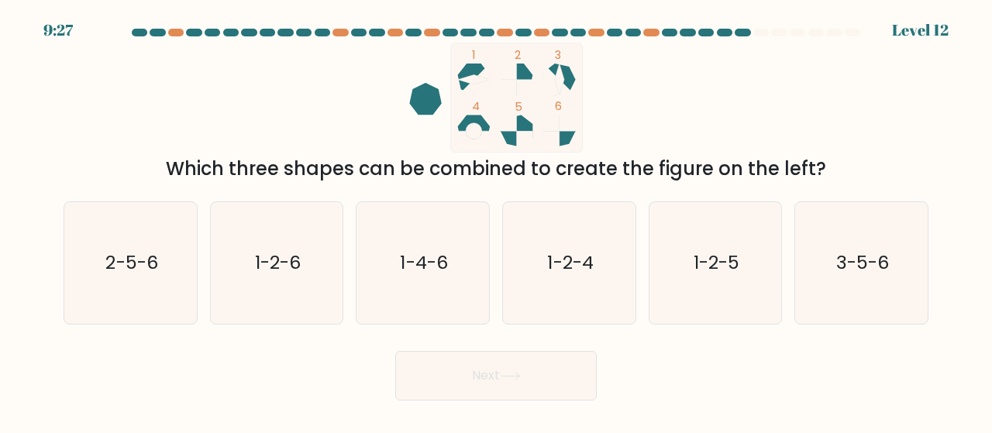
click at [400, 325] on form at bounding box center [496, 215] width 992 height 372
click at [400, 320] on icon "1-4-6" at bounding box center [423, 263] width 122 height 122
click at [496, 221] on input "c. 1-4-6" at bounding box center [496, 219] width 1 height 4
radio input "true"
click at [471, 390] on button "Next" at bounding box center [496, 376] width 202 height 50
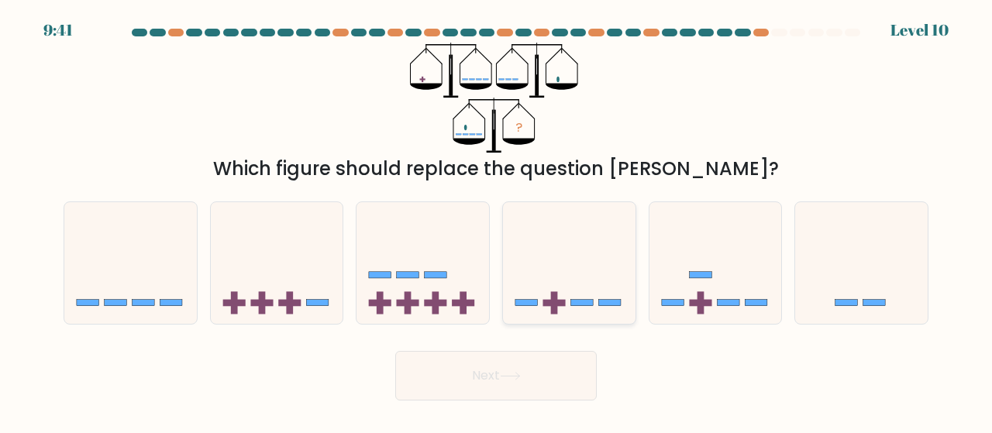
click at [582, 261] on icon at bounding box center [569, 263] width 133 height 109
click at [497, 221] on input "d." at bounding box center [496, 219] width 1 height 4
radio input "true"
click at [521, 372] on icon at bounding box center [510, 376] width 21 height 9
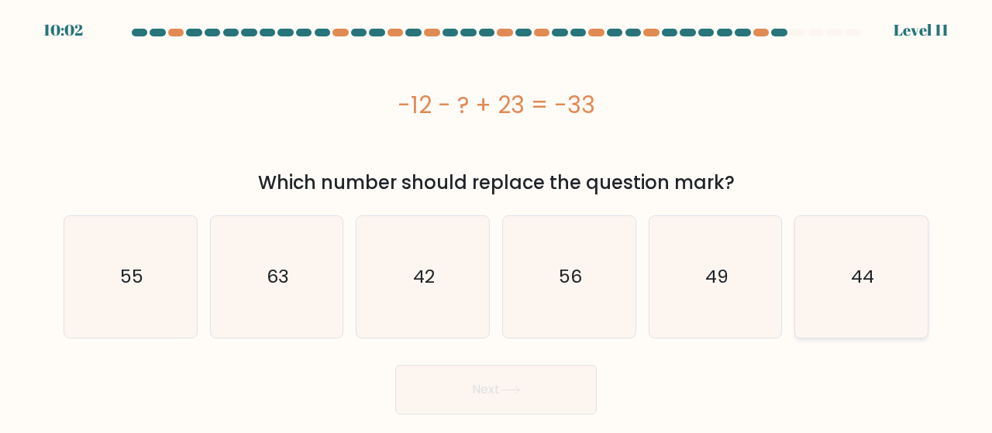
click at [871, 266] on text "44" at bounding box center [862, 277] width 23 height 26
click at [497, 221] on input "f. 44" at bounding box center [496, 219] width 1 height 4
radio input "true"
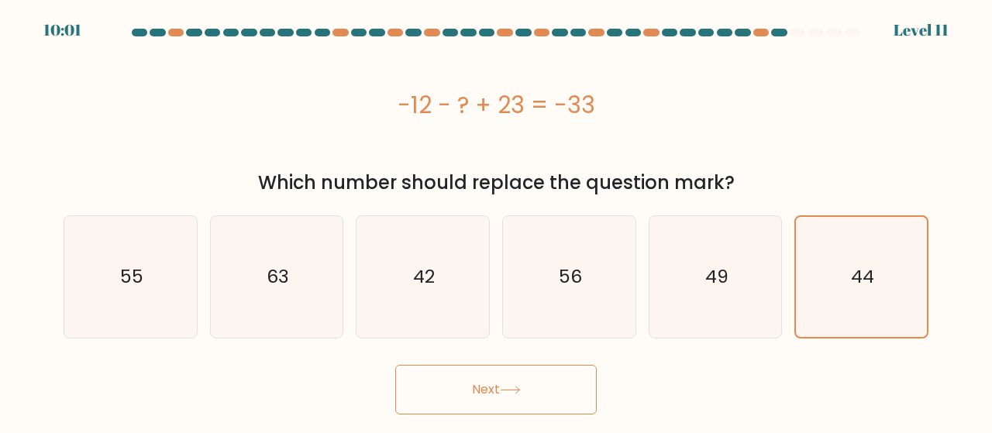
click at [535, 392] on button "Next" at bounding box center [496, 390] width 202 height 50
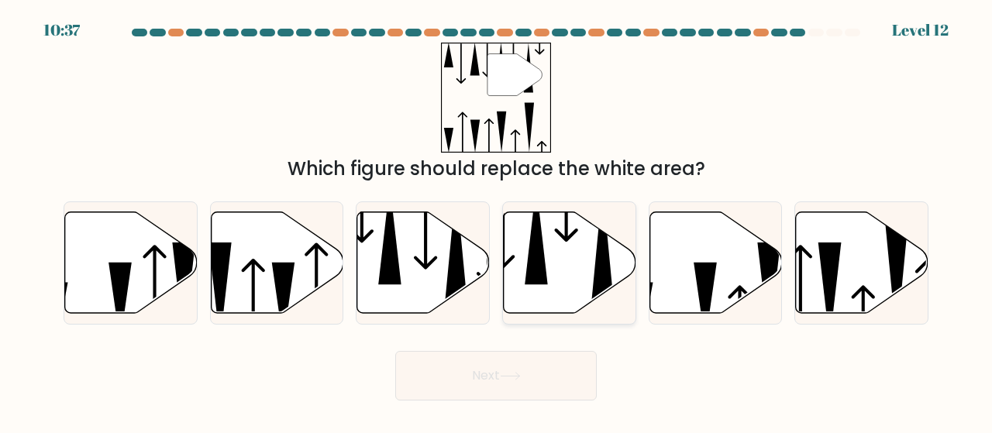
click at [609, 259] on icon at bounding box center [603, 246] width 23 height 120
click at [497, 221] on input "d." at bounding box center [496, 219] width 1 height 4
radio input "true"
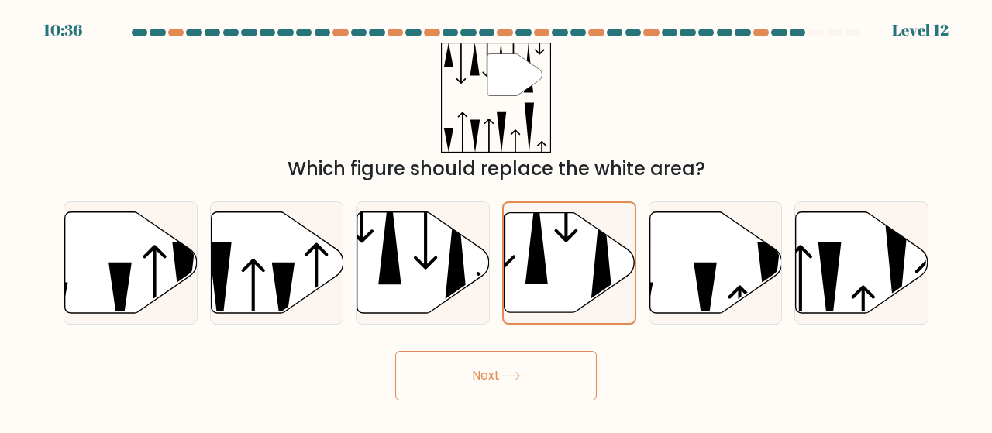
click at [492, 370] on button "Next" at bounding box center [496, 376] width 202 height 50
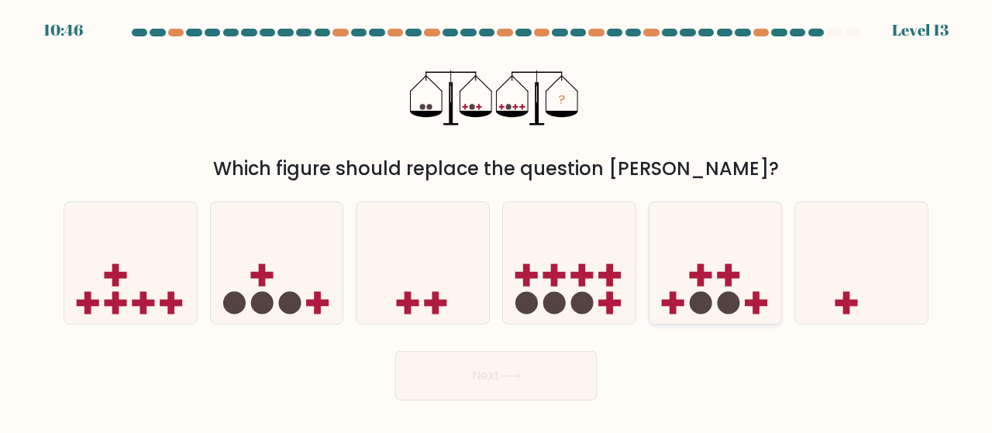
click at [671, 295] on rect at bounding box center [673, 303] width 7 height 22
click at [497, 221] on input "e." at bounding box center [496, 219] width 1 height 4
radio input "true"
click at [537, 377] on button "Next" at bounding box center [496, 376] width 202 height 50
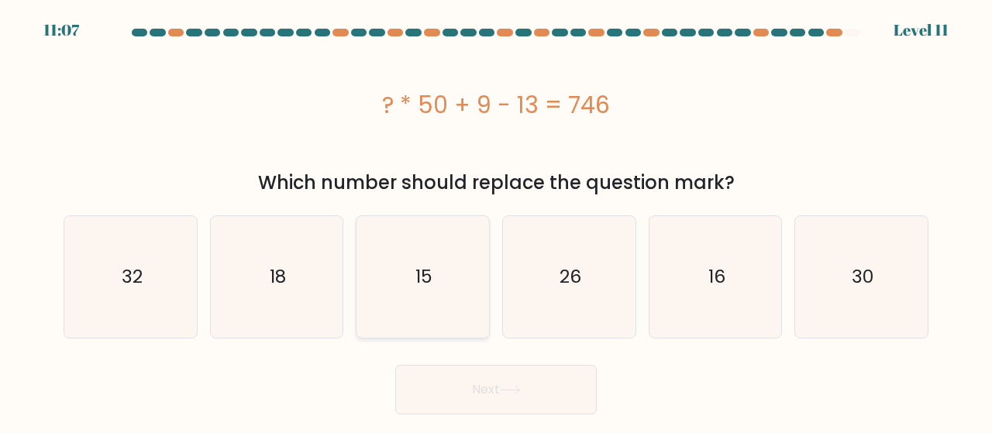
click at [481, 325] on icon "15" at bounding box center [423, 277] width 122 height 122
click at [496, 221] on input "c. 15" at bounding box center [496, 219] width 1 height 4
radio input "true"
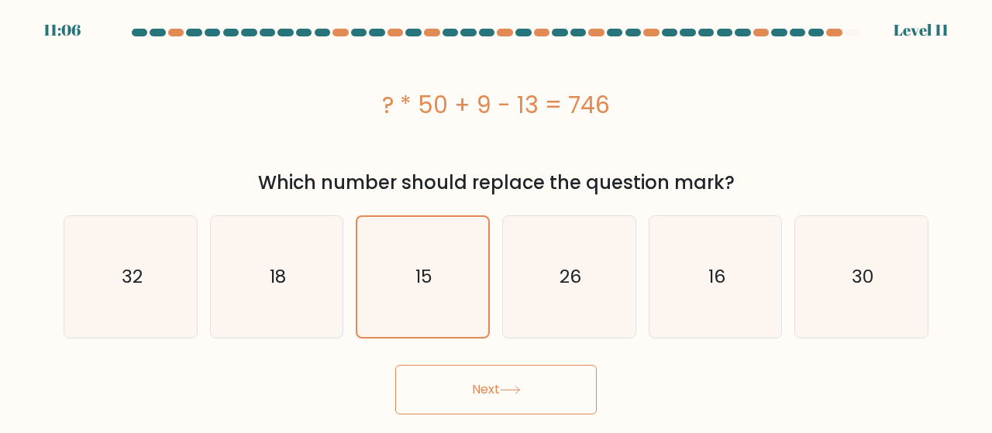
click at [537, 402] on button "Next" at bounding box center [496, 390] width 202 height 50
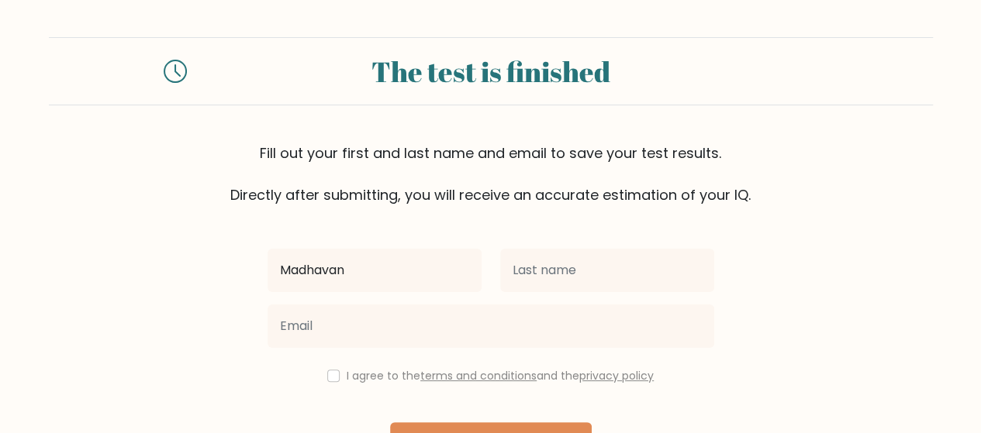
type input "Madhavan"
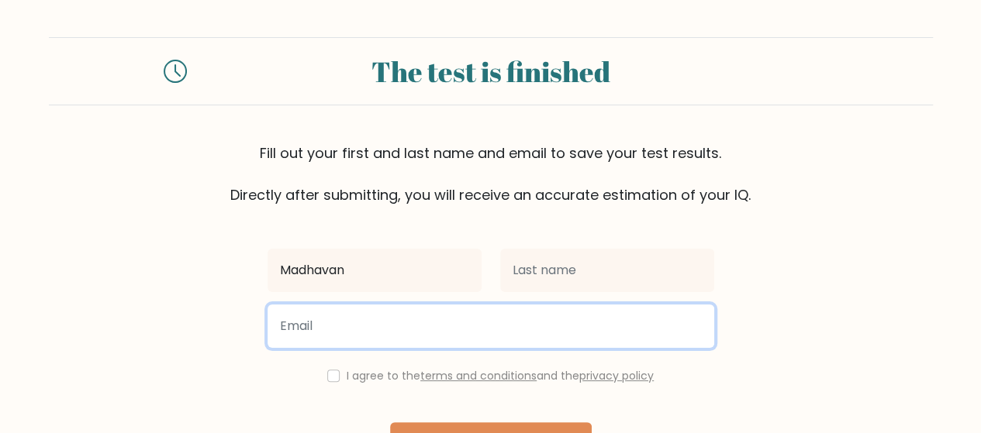
click at [592, 309] on input "email" at bounding box center [490, 326] width 447 height 43
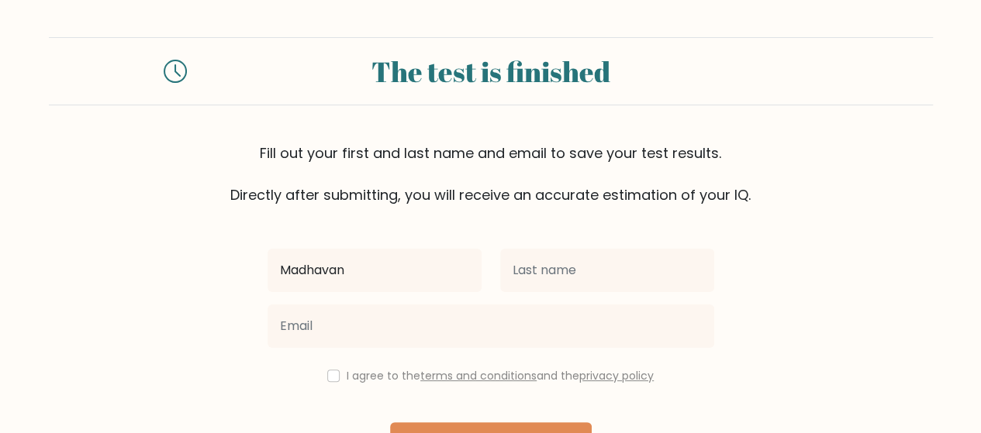
drag, startPoint x: 590, startPoint y: 303, endPoint x: 596, endPoint y: 267, distance: 37.0
click at [596, 267] on div "Madhavan I agree to the terms and conditions and the privacy policy Next Alread…" at bounding box center [490, 356] width 465 height 302
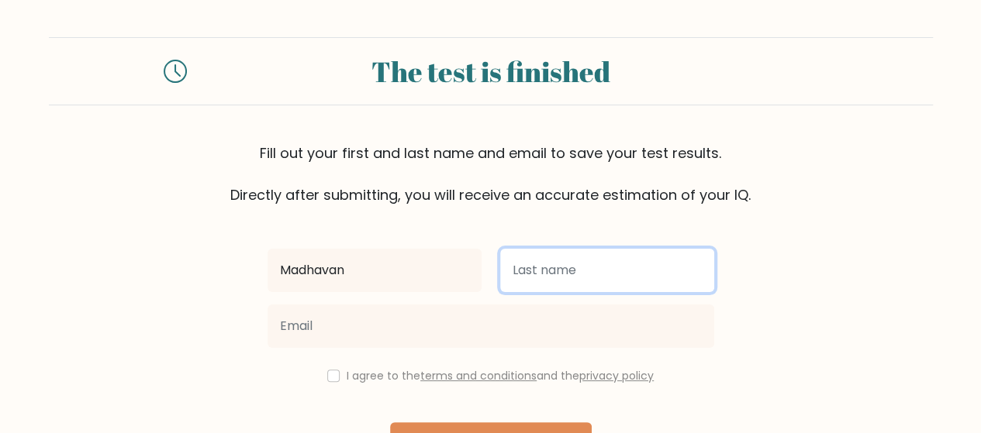
click at [596, 267] on input "text" at bounding box center [607, 270] width 214 height 43
type input "Thiruvaazhi"
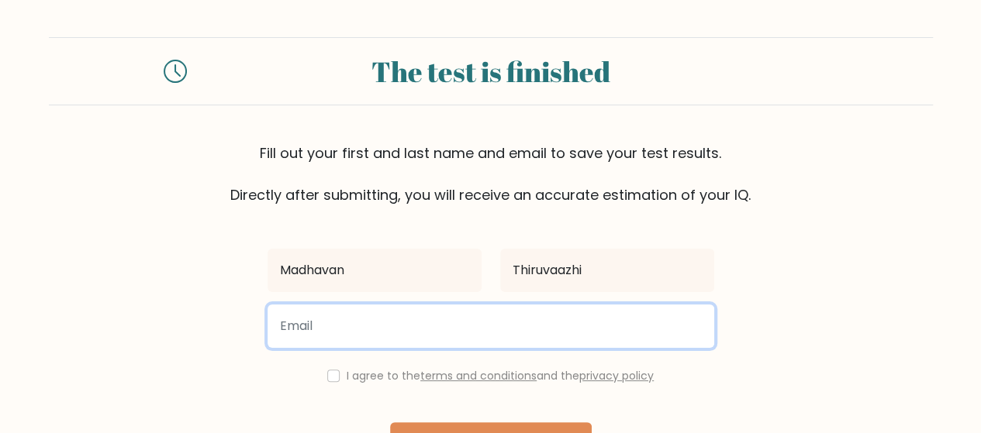
click at [504, 331] on input "email" at bounding box center [490, 326] width 447 height 43
type input "madhavanthiruvaazhi@gmail.com"
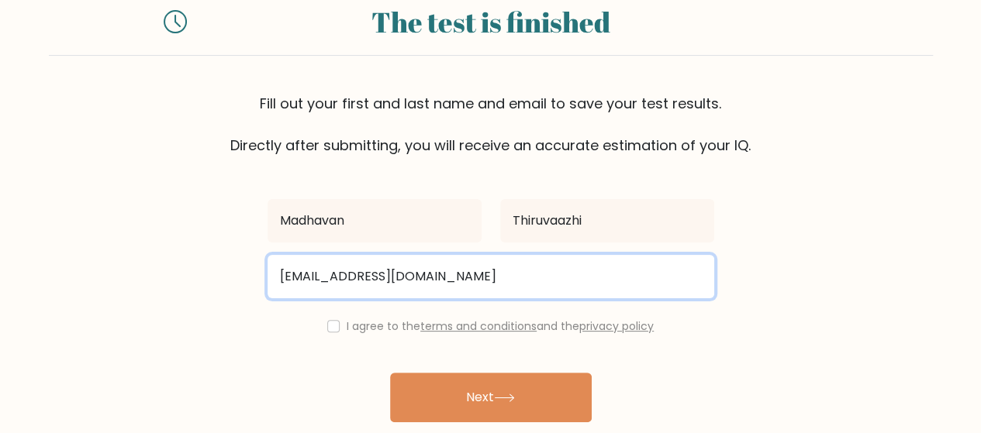
scroll to position [51, 0]
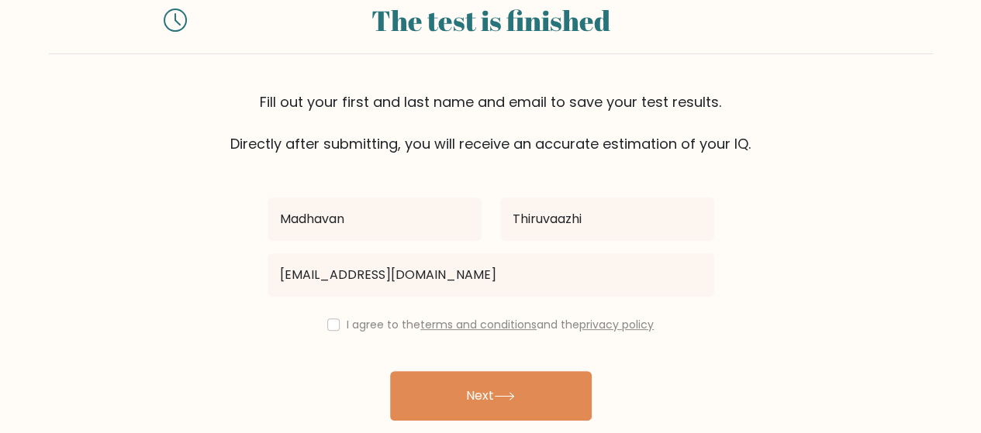
click at [355, 325] on label "I agree to the terms and conditions and the privacy policy" at bounding box center [500, 325] width 307 height 16
click at [327, 323] on input "checkbox" at bounding box center [333, 325] width 12 height 12
checkbox input "true"
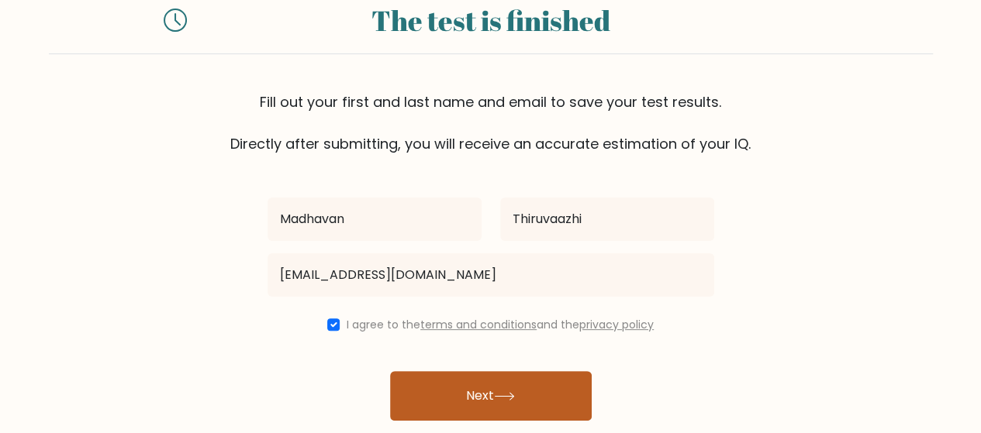
click at [430, 373] on button "Next" at bounding box center [491, 396] width 202 height 50
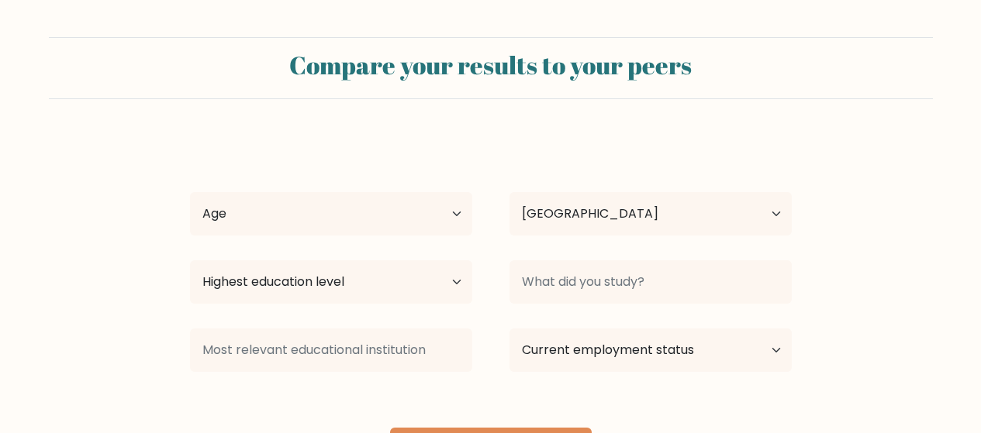
select select "IN"
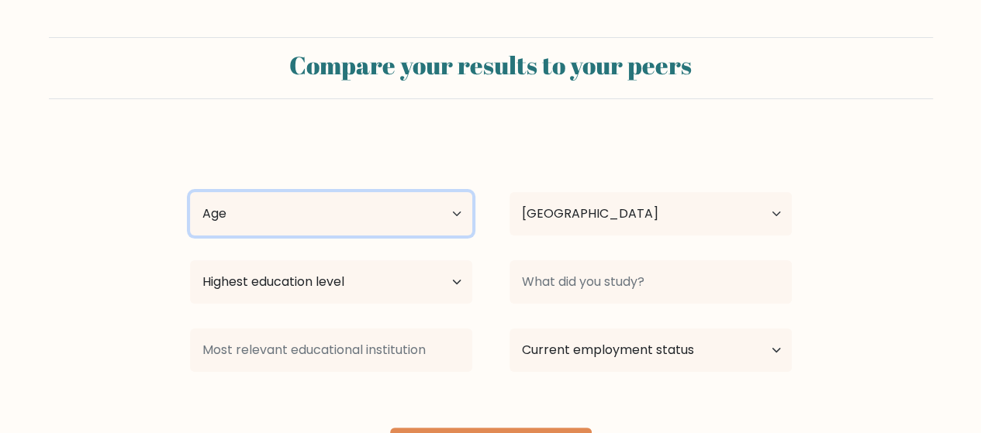
click at [426, 206] on select "Age Under 18 years old 18-24 years old 25-34 years old 35-44 years old 45-54 ye…" at bounding box center [331, 213] width 282 height 43
select select "min_18"
click at [190, 192] on select "Age Under 18 years old 18-24 years old 25-34 years old 35-44 years old 45-54 ye…" at bounding box center [331, 213] width 282 height 43
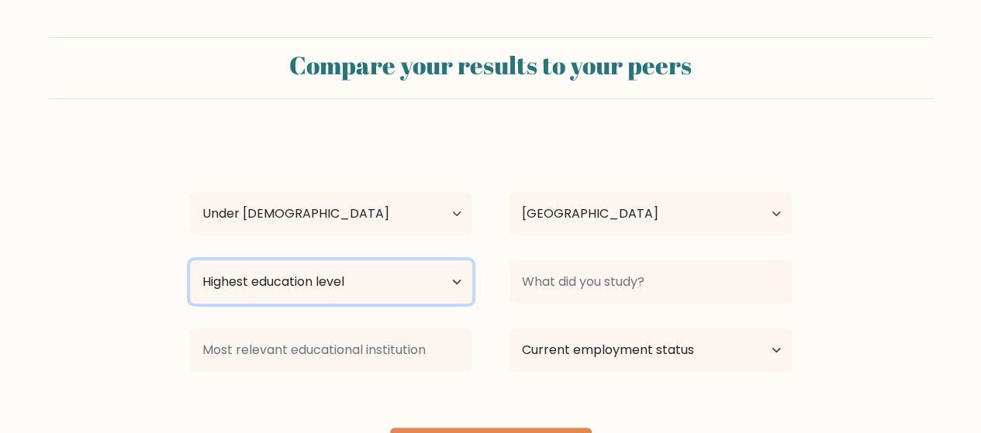
click at [400, 274] on select "Highest education level No schooling Primary Lower Secondary Upper Secondary Oc…" at bounding box center [331, 281] width 282 height 43
select select "upper_secondary"
click at [190, 260] on select "Highest education level No schooling Primary Lower Secondary Upper Secondary Oc…" at bounding box center [331, 281] width 282 height 43
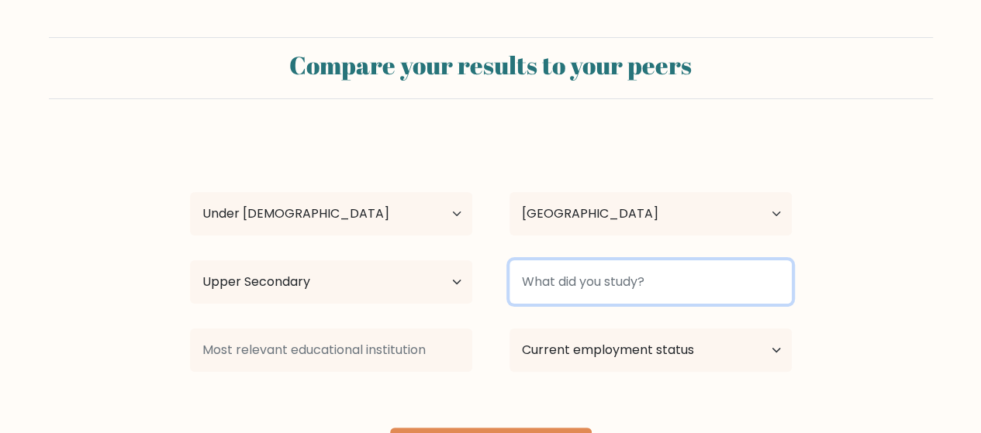
click at [538, 271] on input at bounding box center [650, 281] width 282 height 43
type input "JEE"
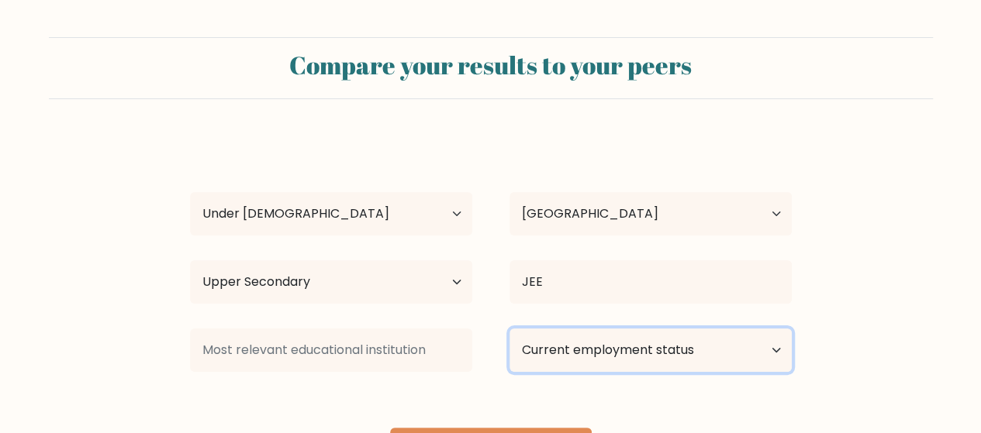
click at [607, 358] on select "Current employment status Employed Student Retired Other / prefer not to answer" at bounding box center [650, 350] width 282 height 43
select select "student"
click at [509, 329] on select "Current employment status Employed Student Retired Other / prefer not to answer" at bounding box center [650, 350] width 282 height 43
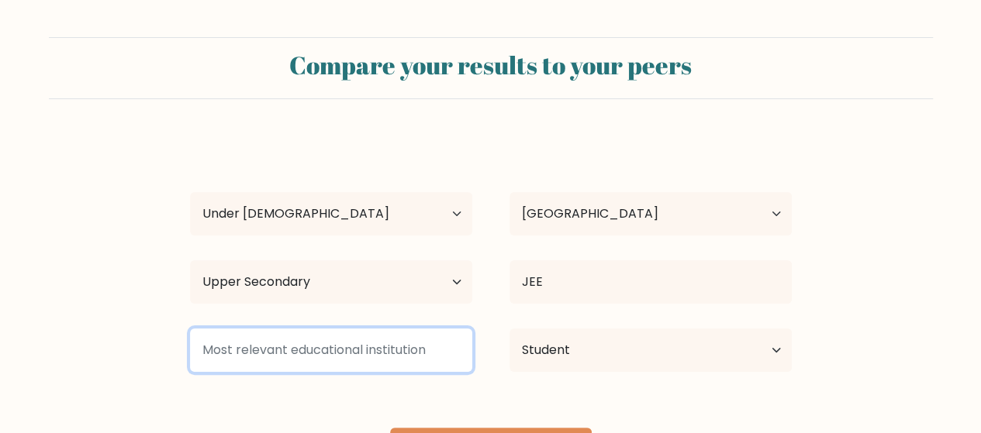
click at [357, 337] on input at bounding box center [331, 350] width 282 height 43
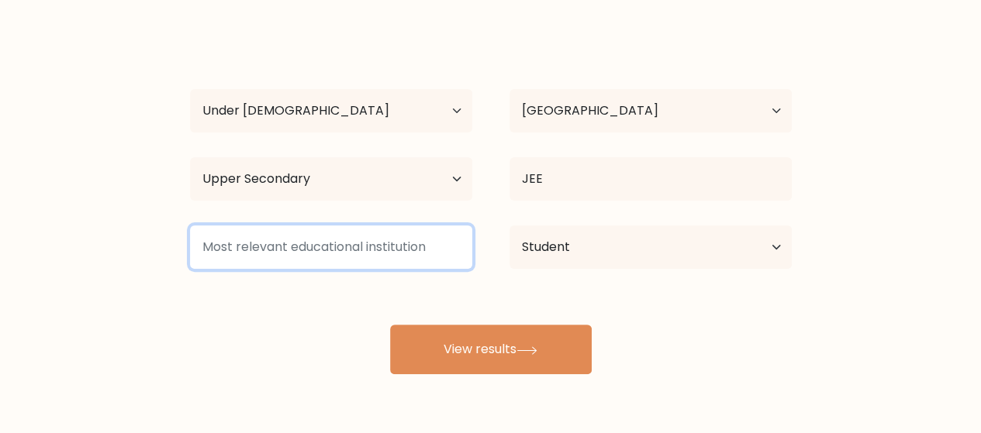
scroll to position [154, 0]
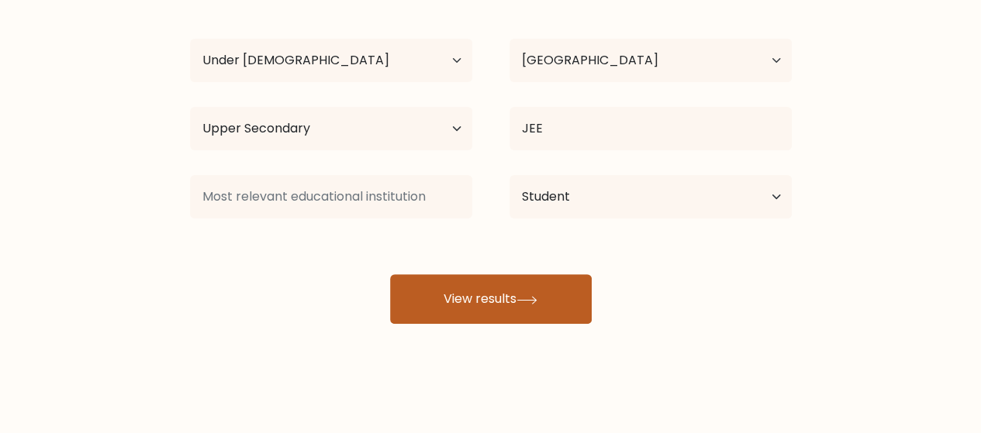
click at [450, 285] on button "View results" at bounding box center [491, 299] width 202 height 50
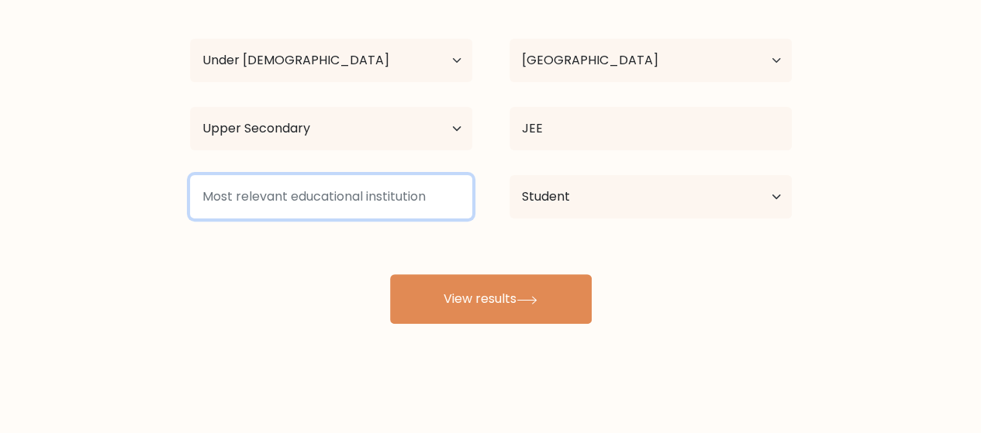
click at [357, 190] on input at bounding box center [331, 196] width 282 height 43
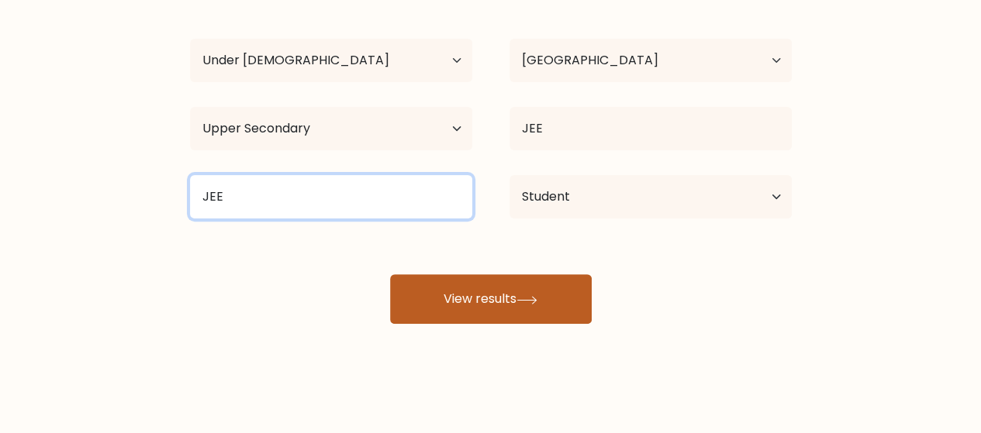
type input "JEE"
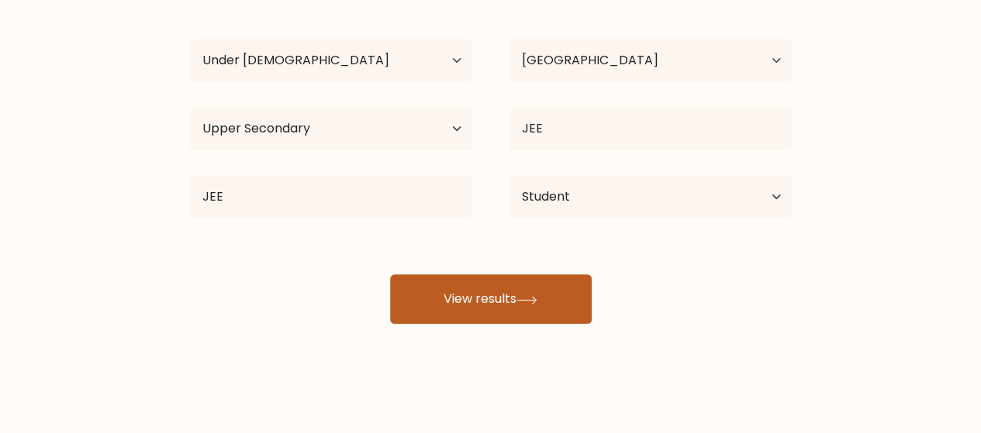
click at [445, 276] on button "View results" at bounding box center [491, 299] width 202 height 50
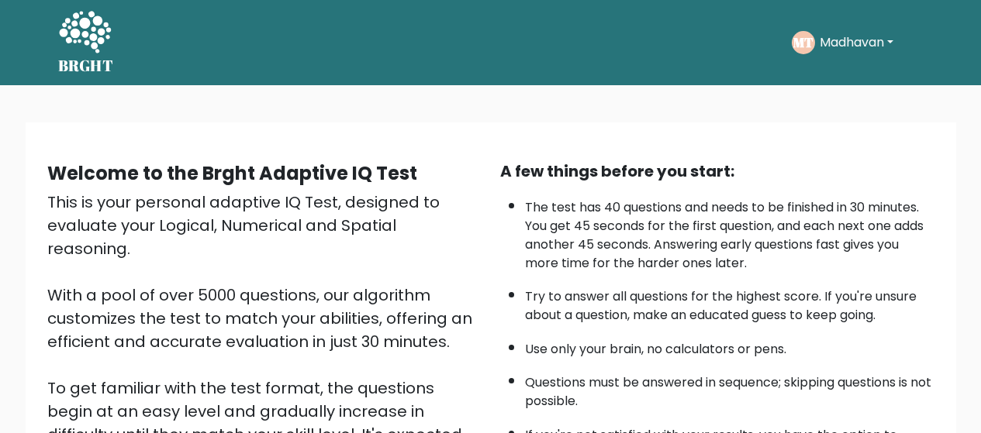
scroll to position [276, 0]
